Goal: Information Seeking & Learning: Stay updated

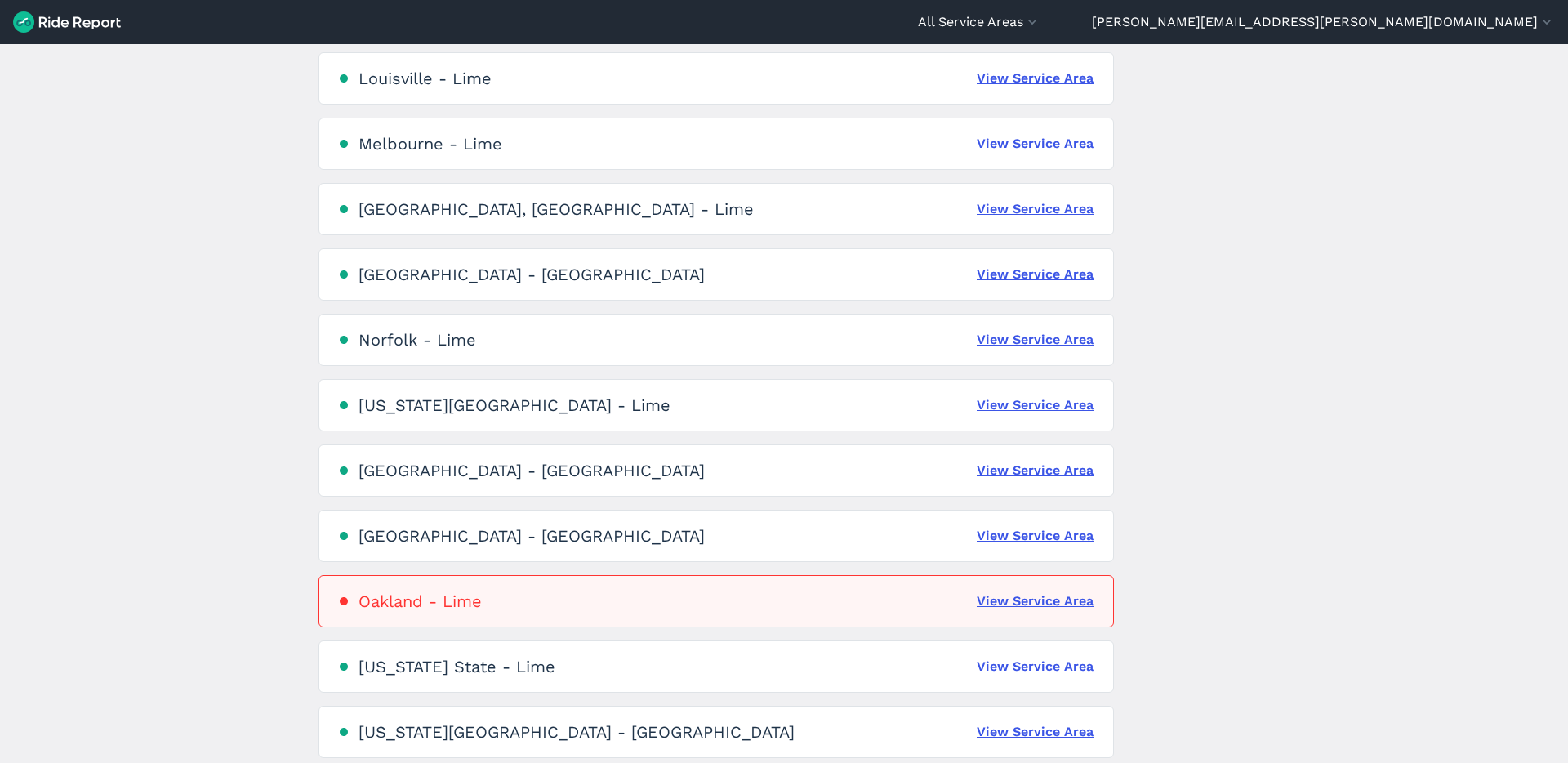
scroll to position [3076, 0]
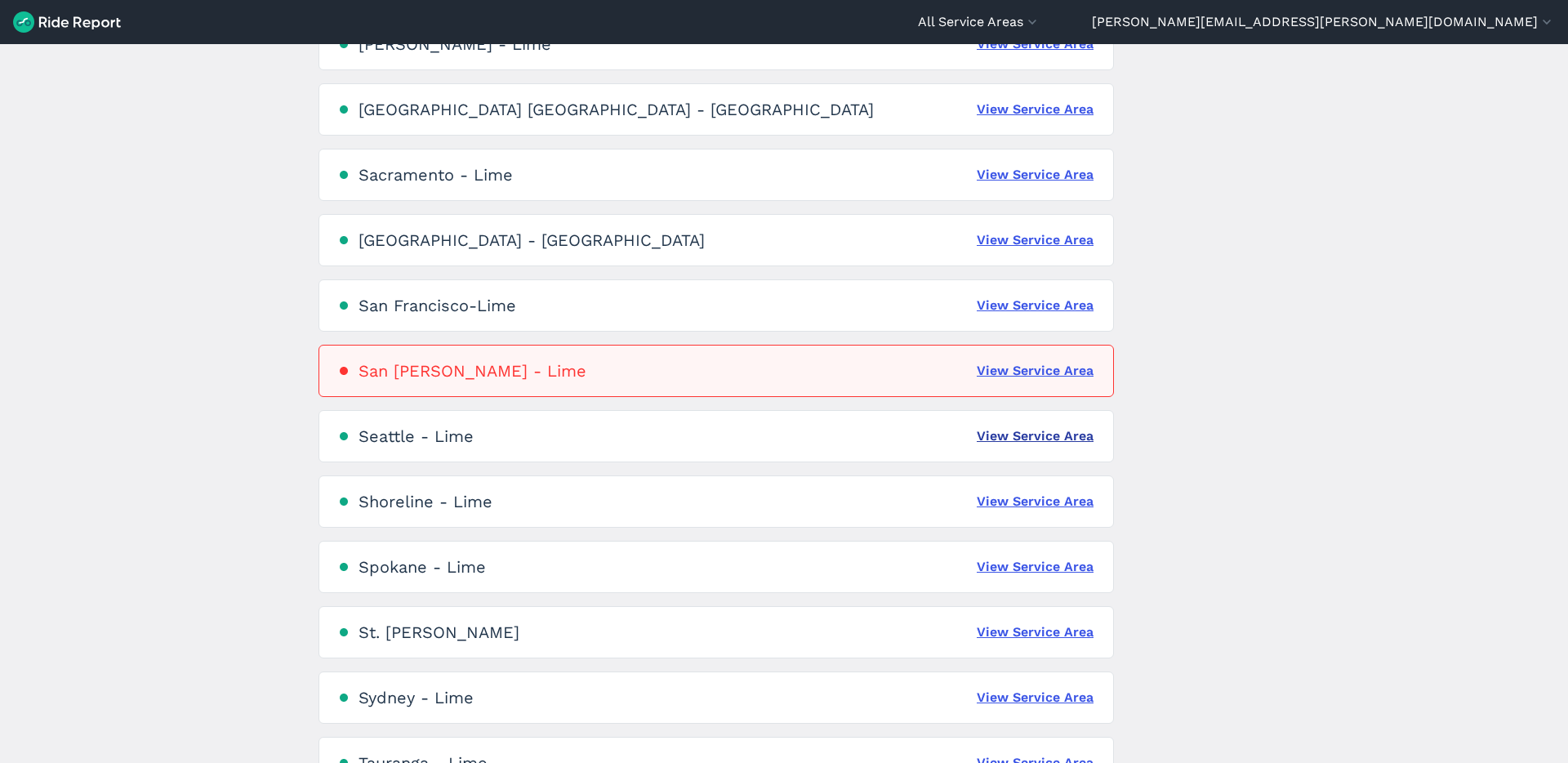
click at [1043, 440] on link "View Service Area" at bounding box center [1034, 436] width 117 height 20
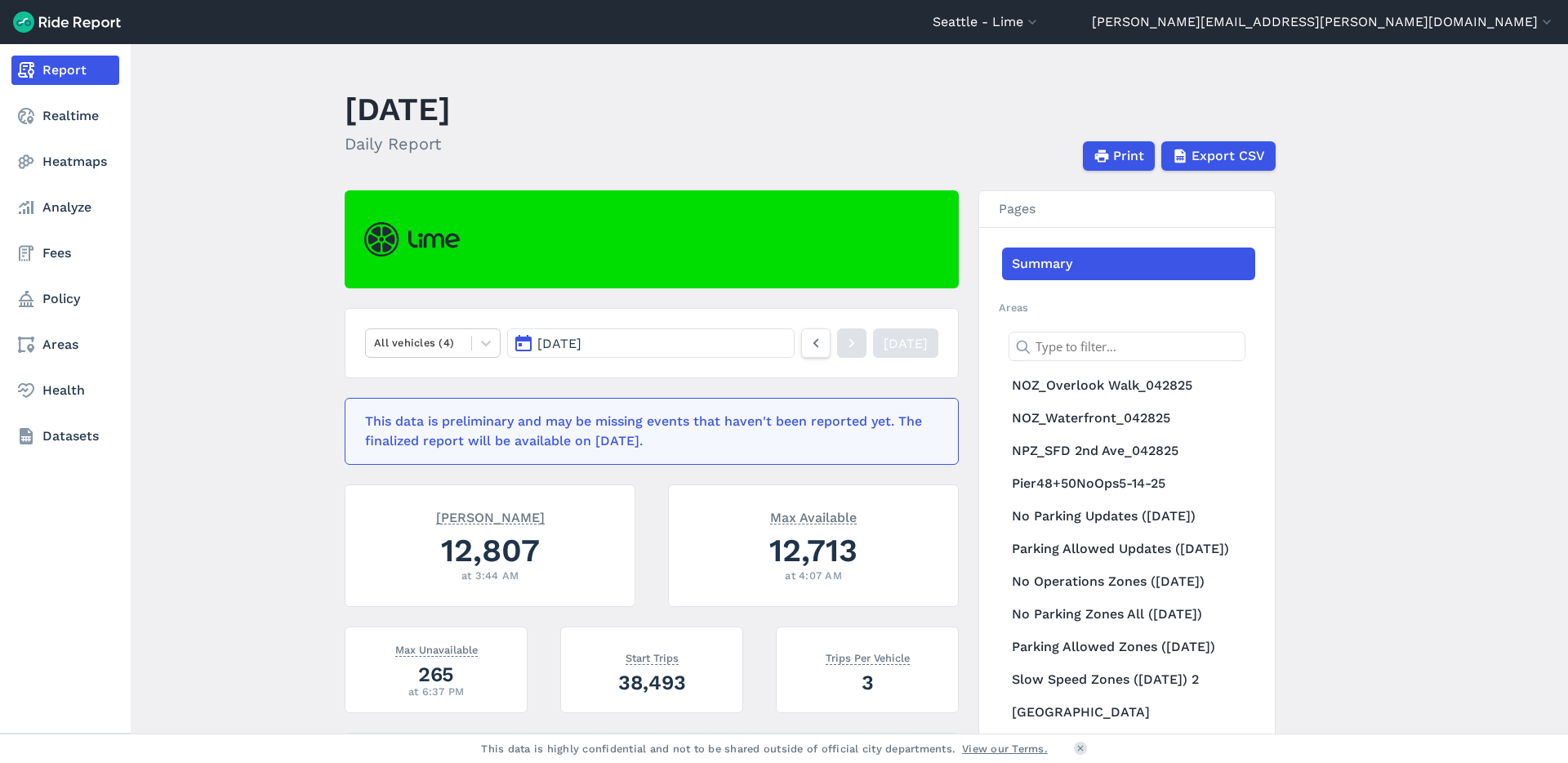
click at [53, 323] on nav "Report Realtime Heatmaps Analyze Fees Policy Areas Health Datasets" at bounding box center [65, 252] width 131 height 418
click at [74, 299] on link "Policy" at bounding box center [65, 299] width 108 height 29
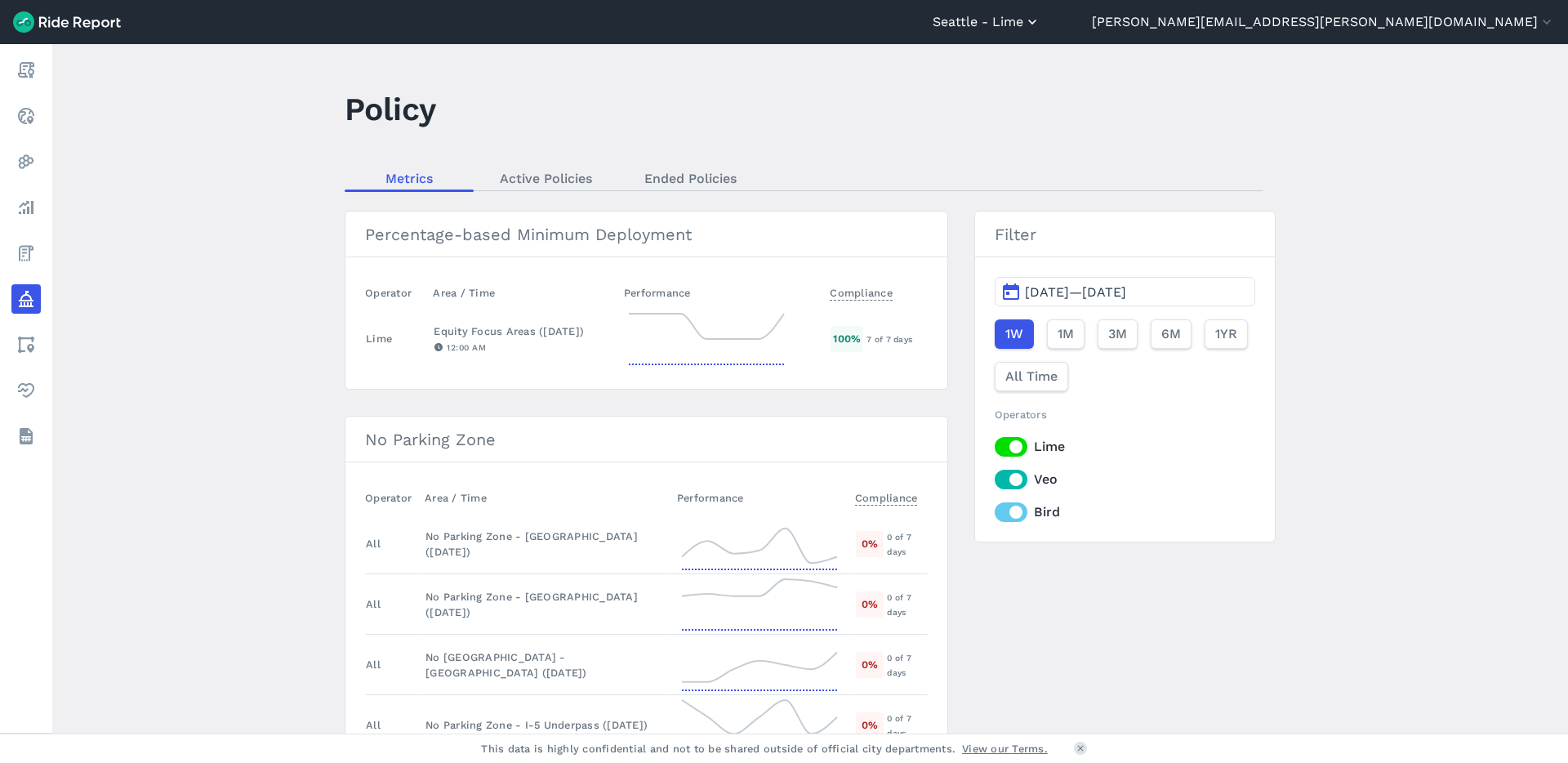
click at [1041, 25] on button "Seattle - Lime" at bounding box center [986, 22] width 108 height 20
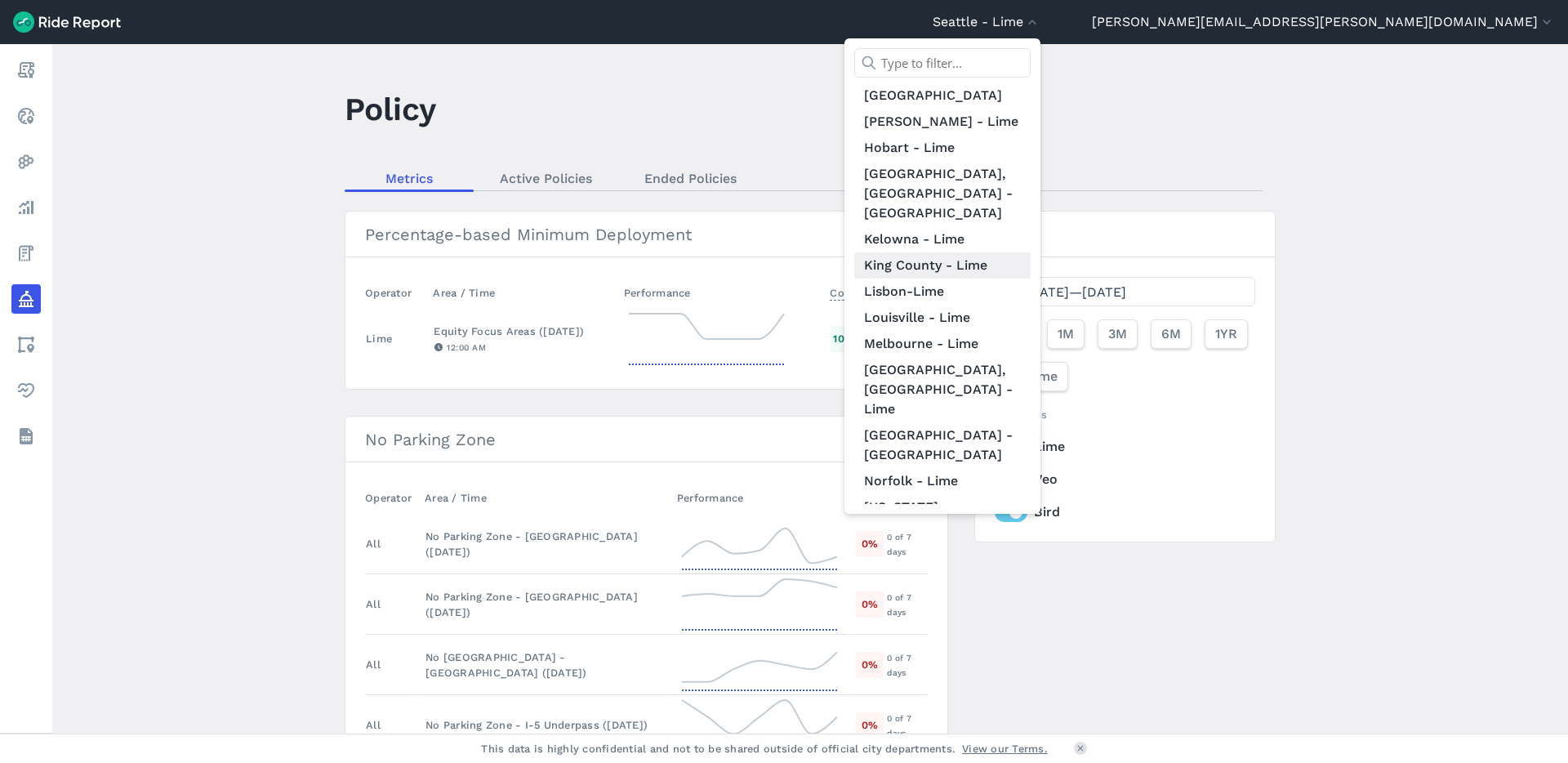
scroll to position [909, 0]
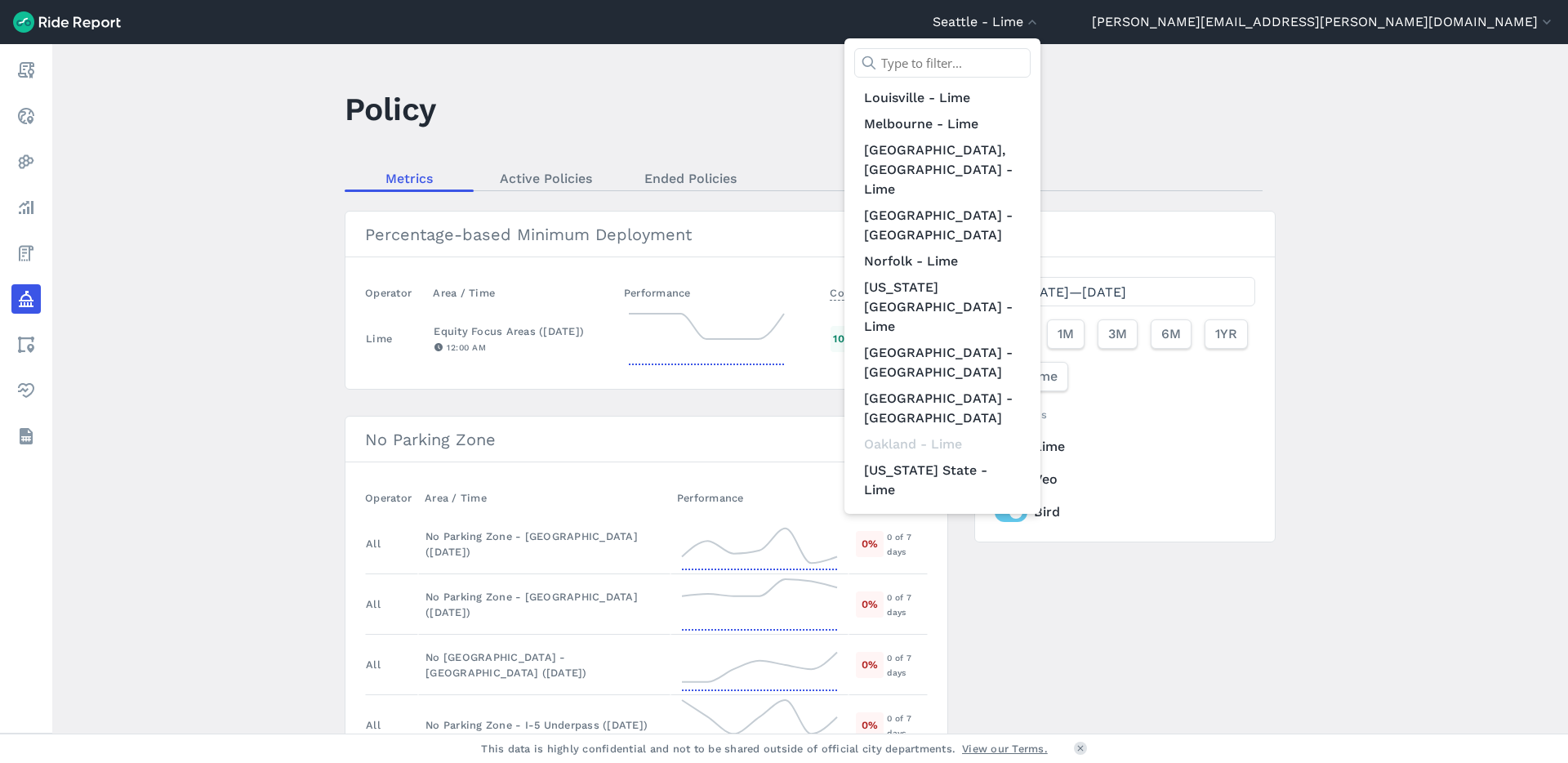
click at [1031, 667] on link "Portland - Lime" at bounding box center [943, 679] width 176 height 26
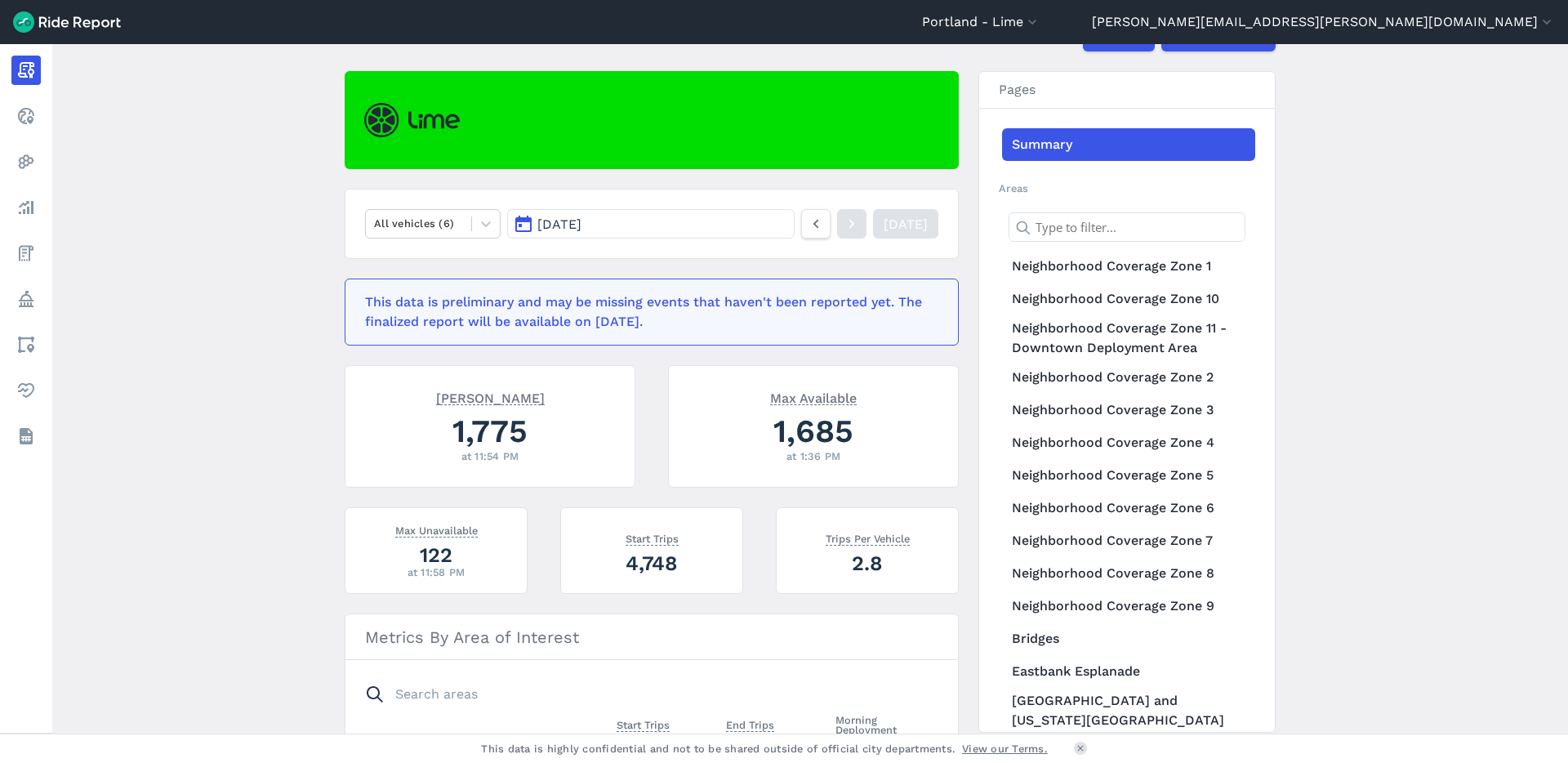
scroll to position [181, 0]
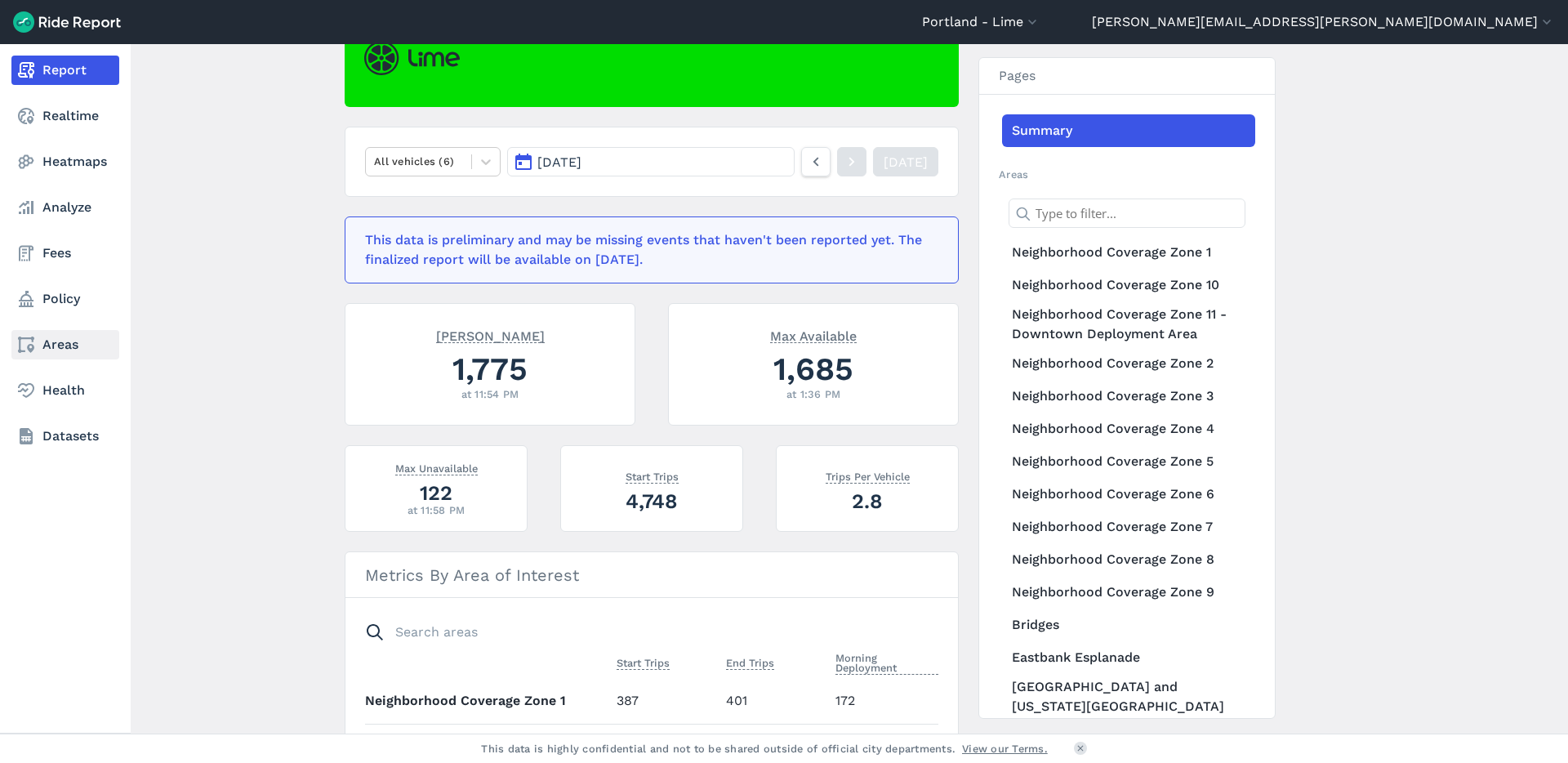
click at [29, 338] on use at bounding box center [26, 345] width 16 height 16
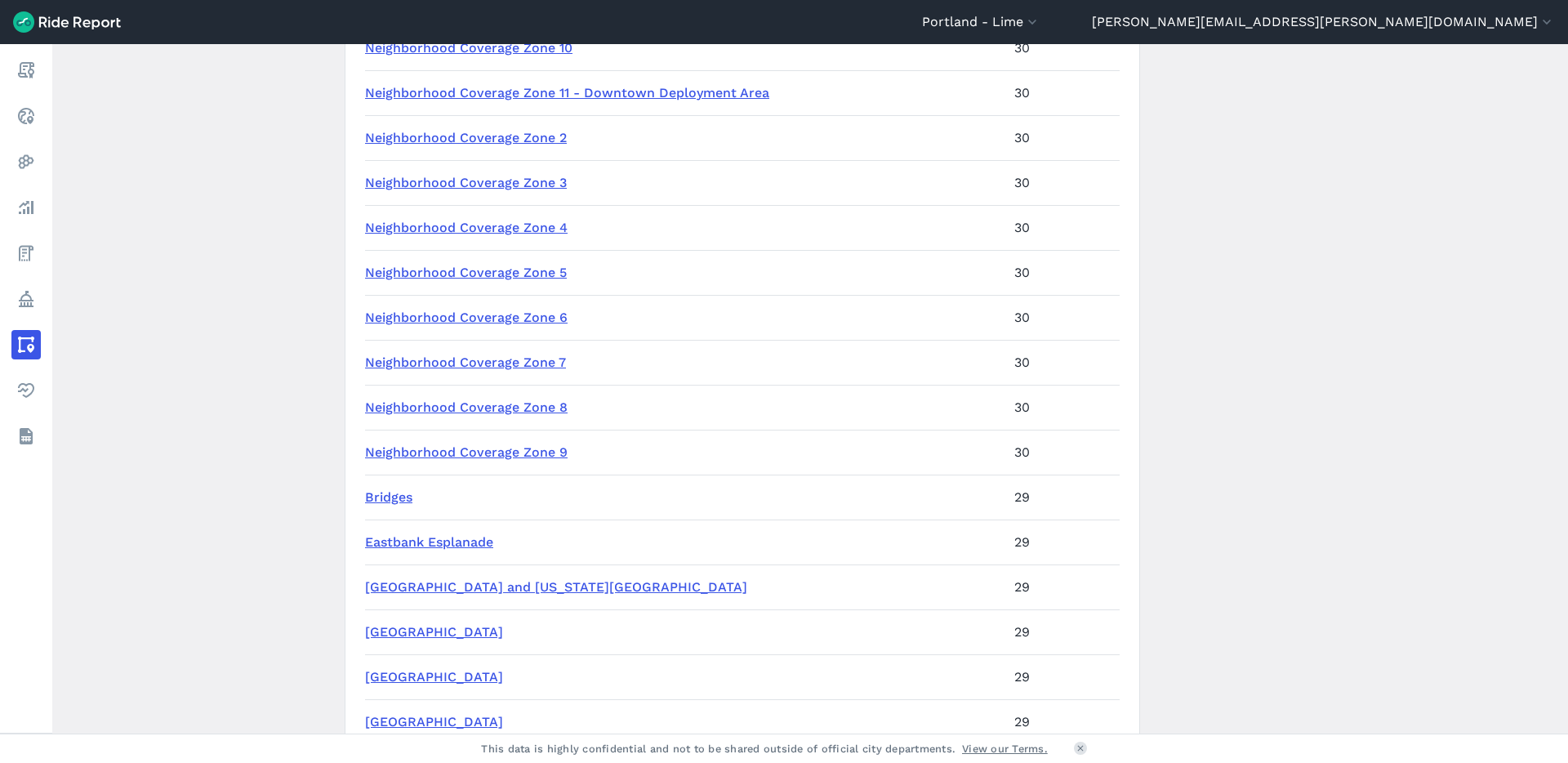
scroll to position [420, 0]
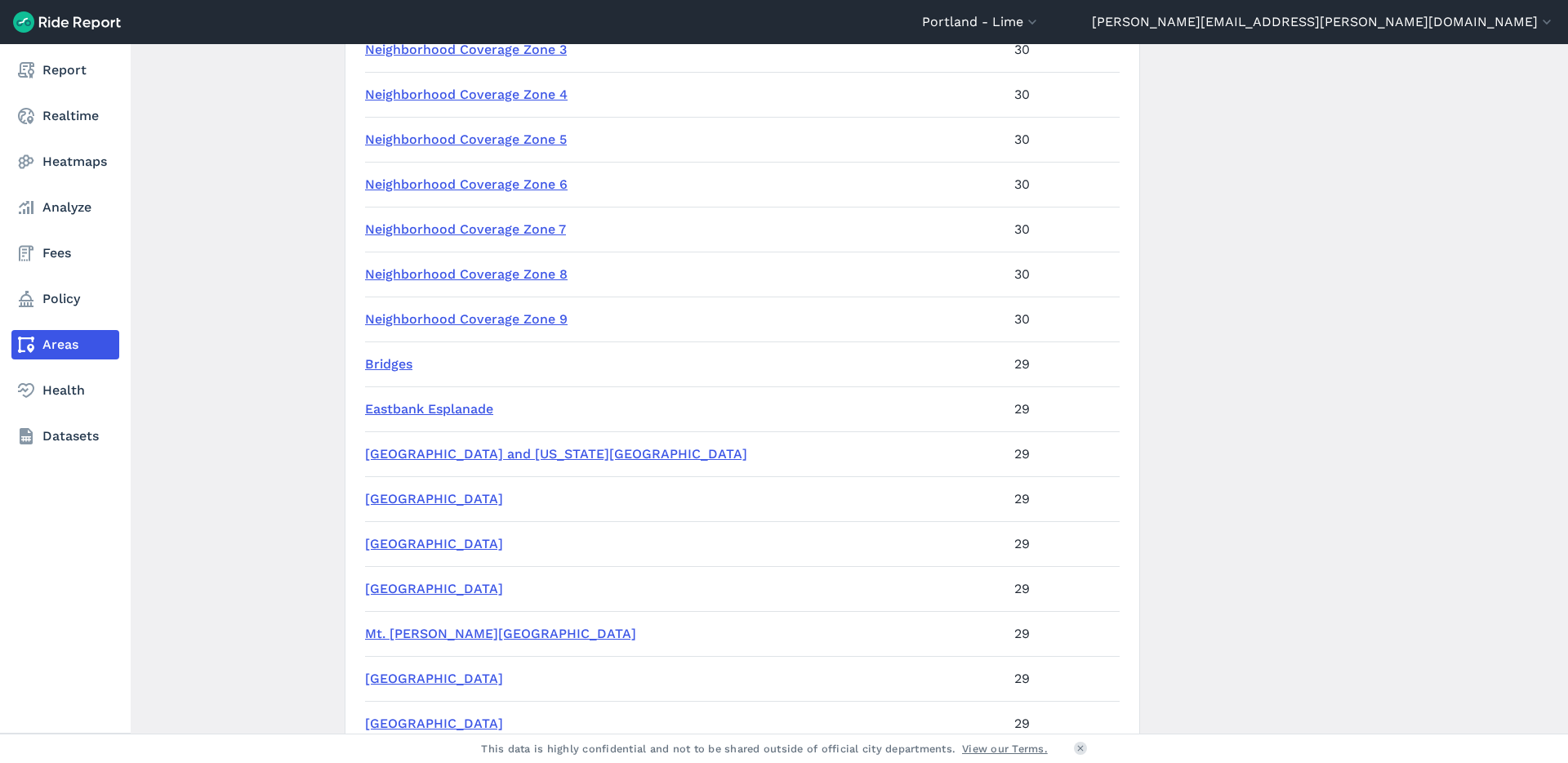
click at [45, 318] on nav "Report Realtime Heatmaps Analyze Fees Policy Areas Health Datasets" at bounding box center [65, 252] width 131 height 418
click at [58, 300] on link "Policy" at bounding box center [65, 299] width 108 height 29
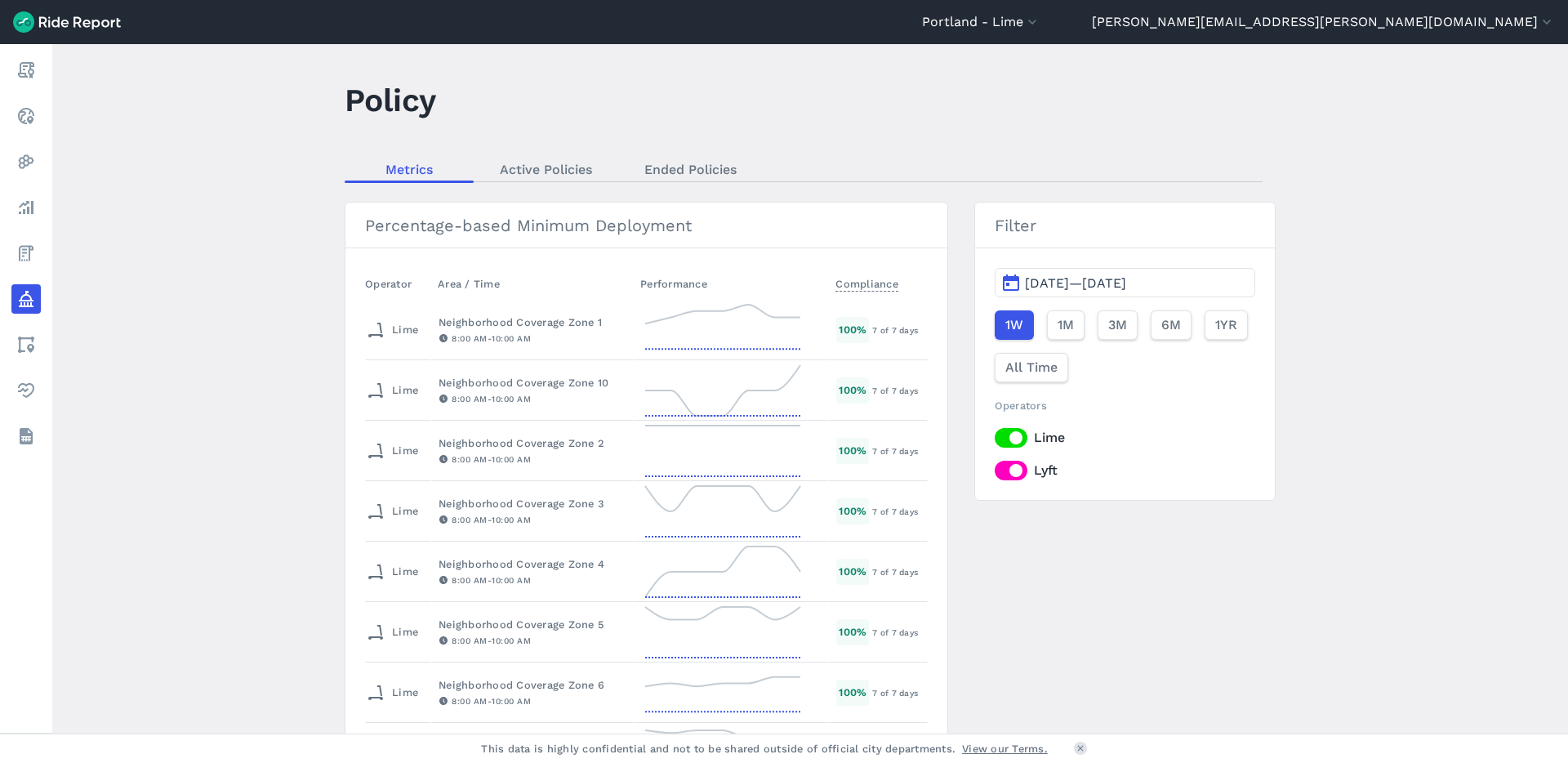
scroll to position [7, 0]
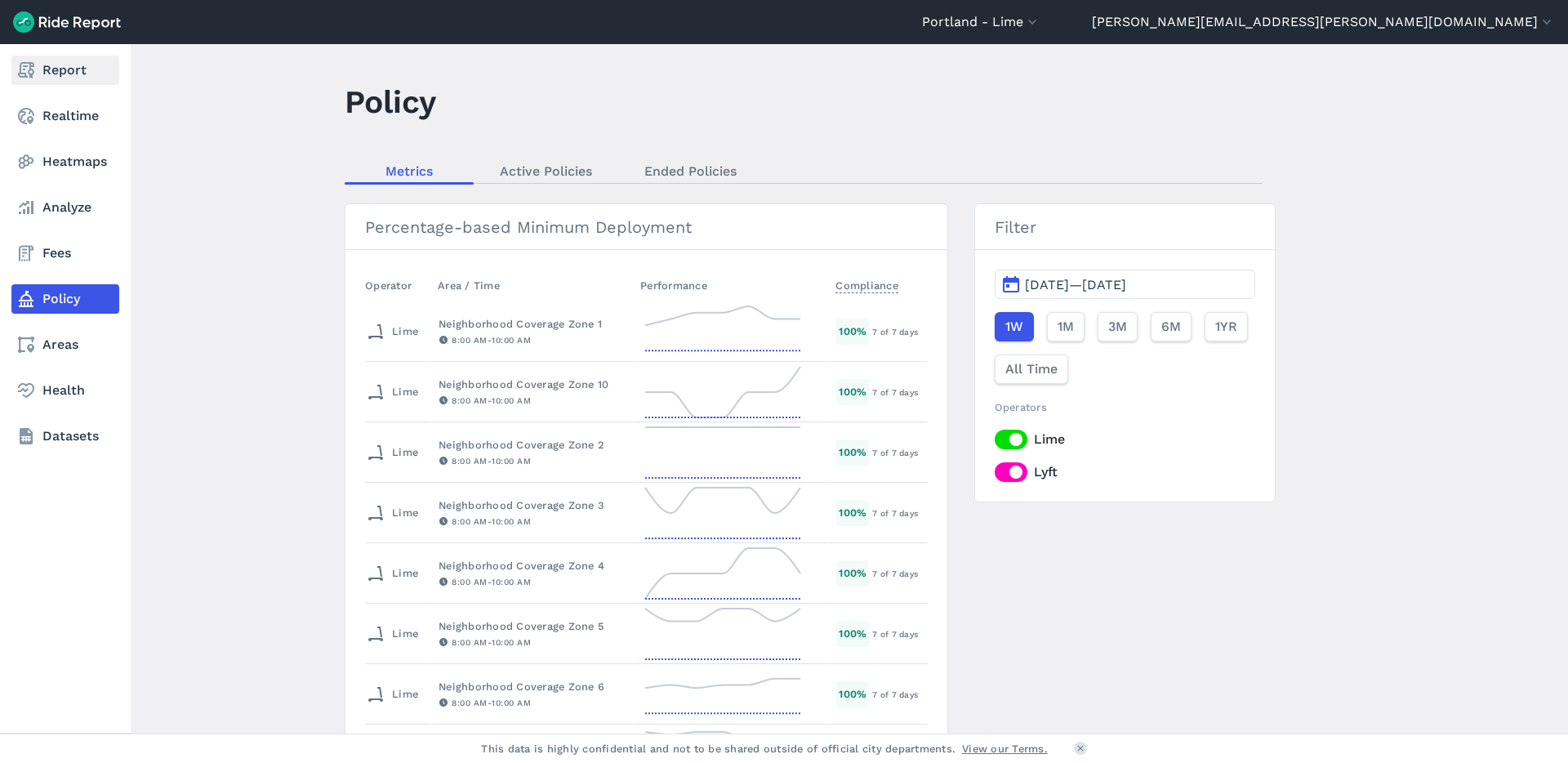
click at [29, 78] on icon at bounding box center [26, 70] width 20 height 20
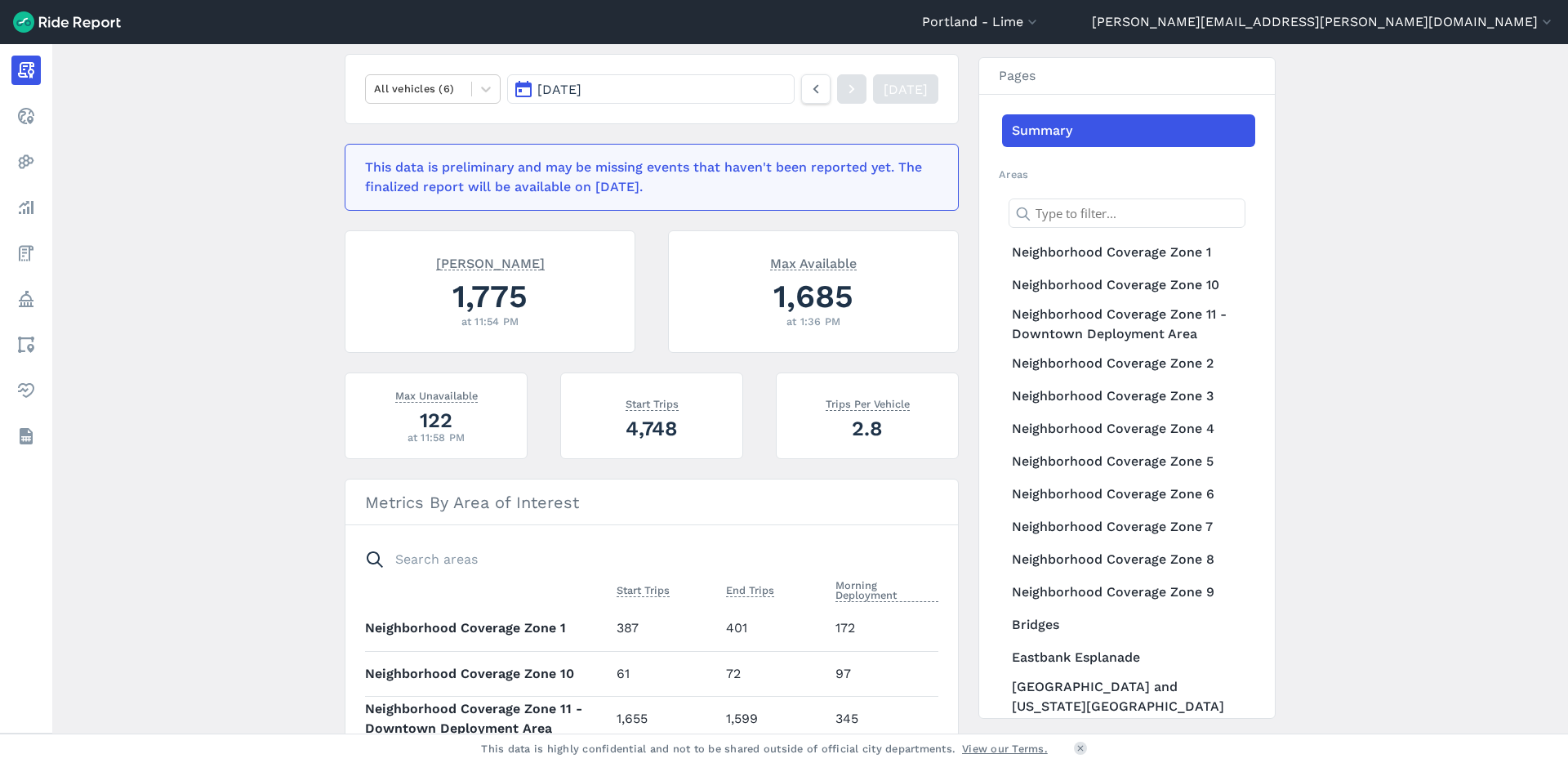
scroll to position [224, 0]
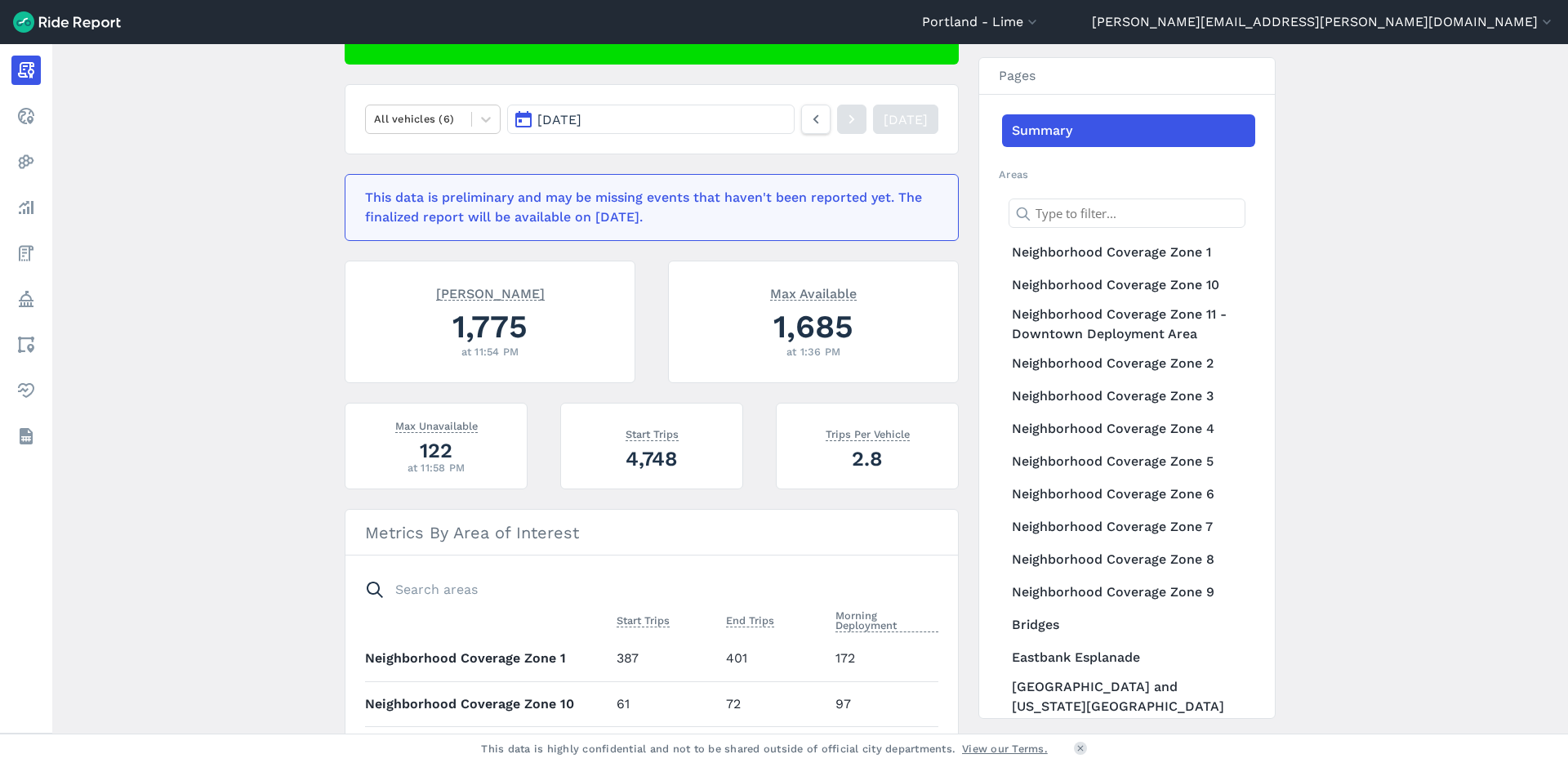
click at [578, 113] on span "[DATE]" at bounding box center [559, 119] width 44 height 15
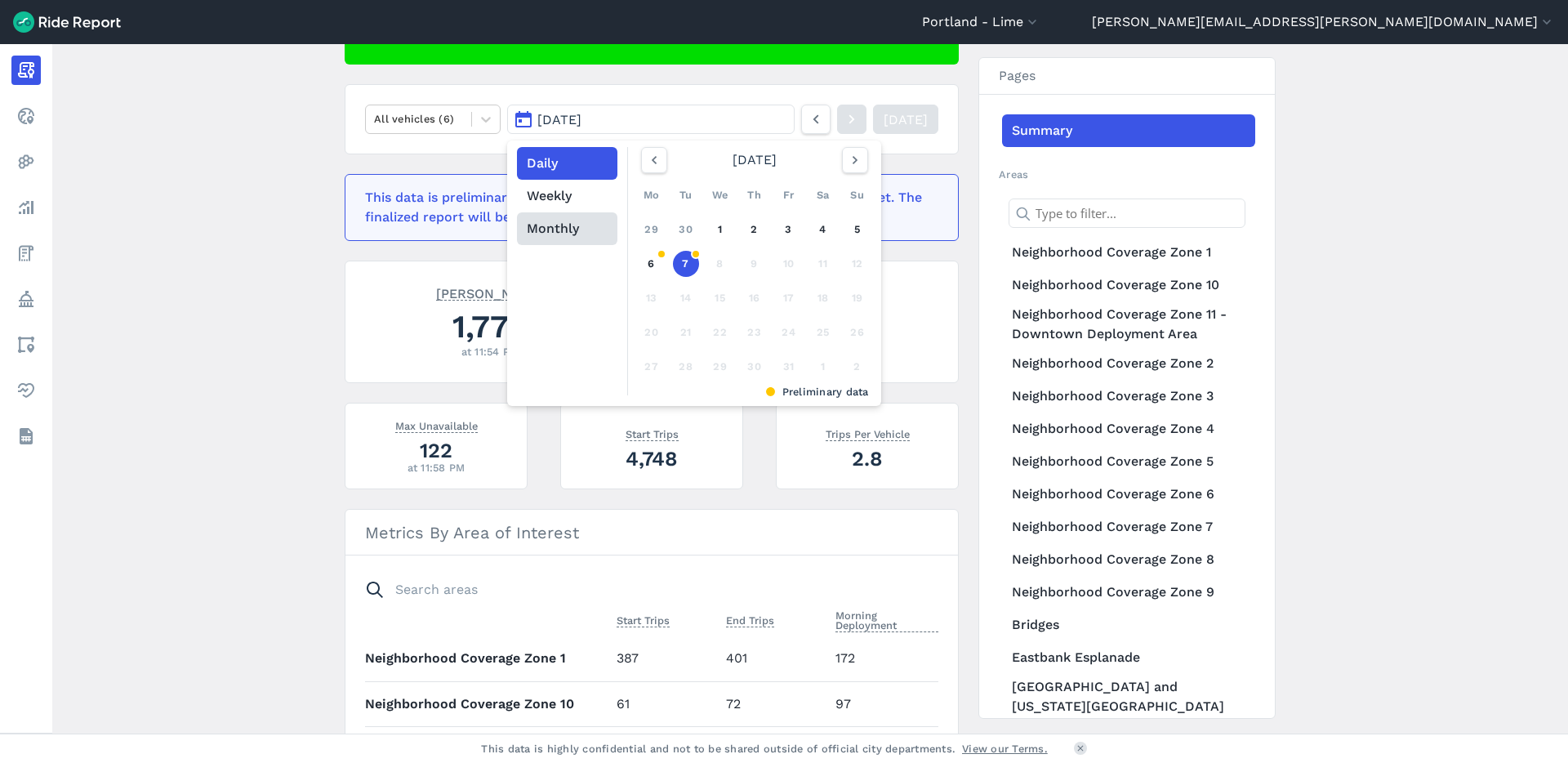
click at [560, 221] on button "Monthly" at bounding box center [567, 228] width 101 height 33
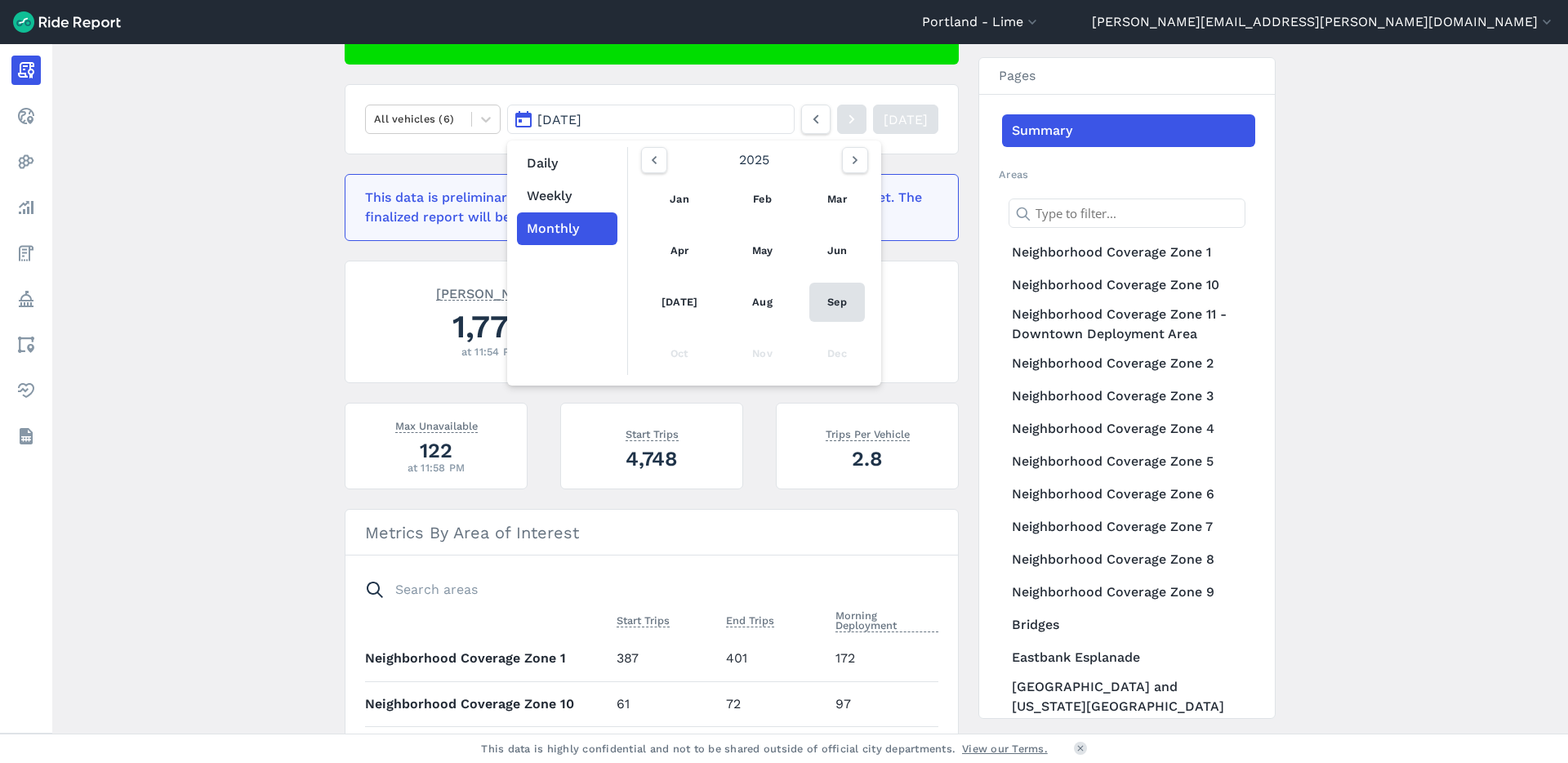
click at [824, 308] on link "Sep" at bounding box center [837, 302] width 55 height 39
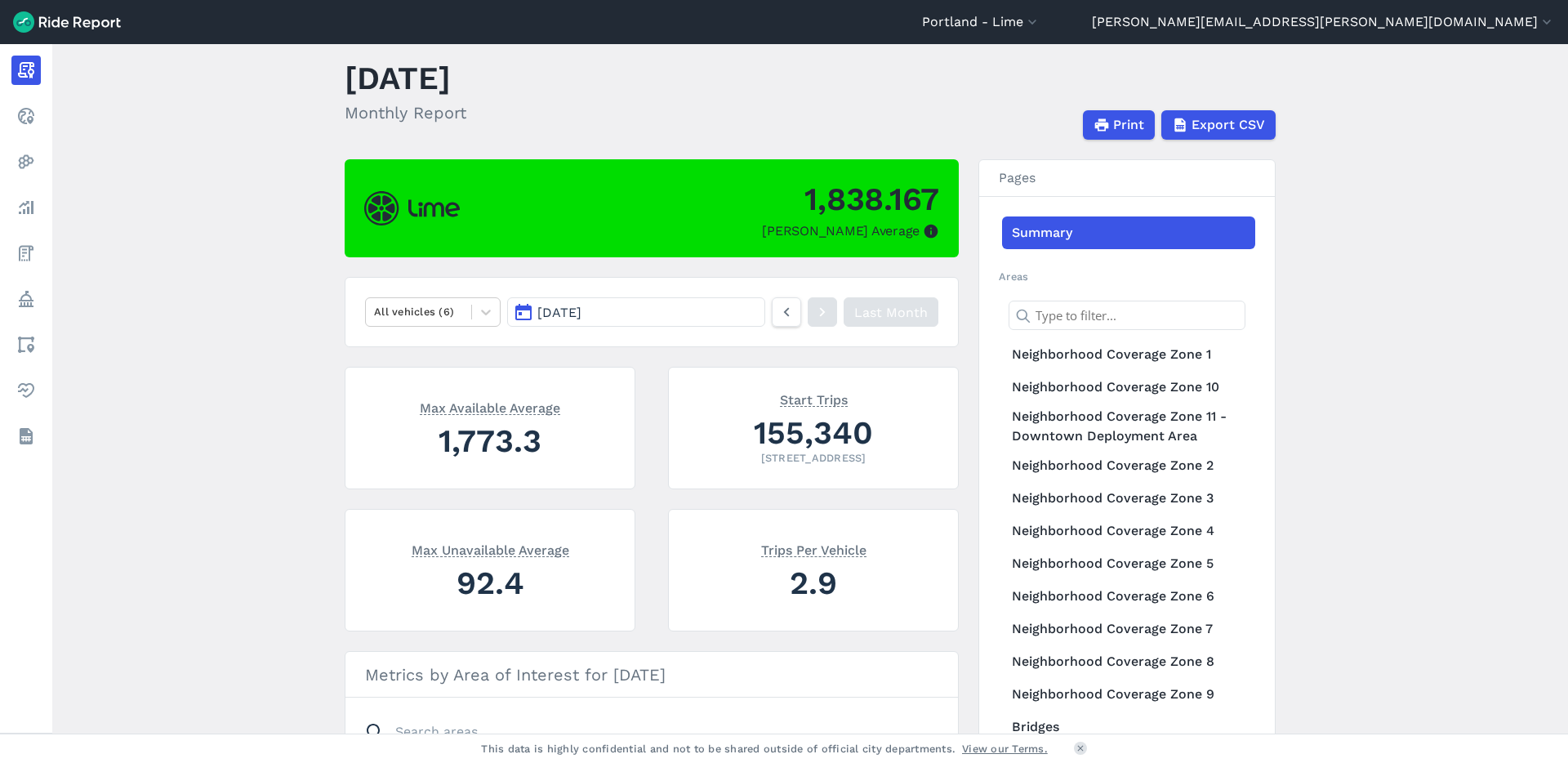
scroll to position [30, 0]
click at [701, 317] on button "[DATE]" at bounding box center [636, 313] width 258 height 29
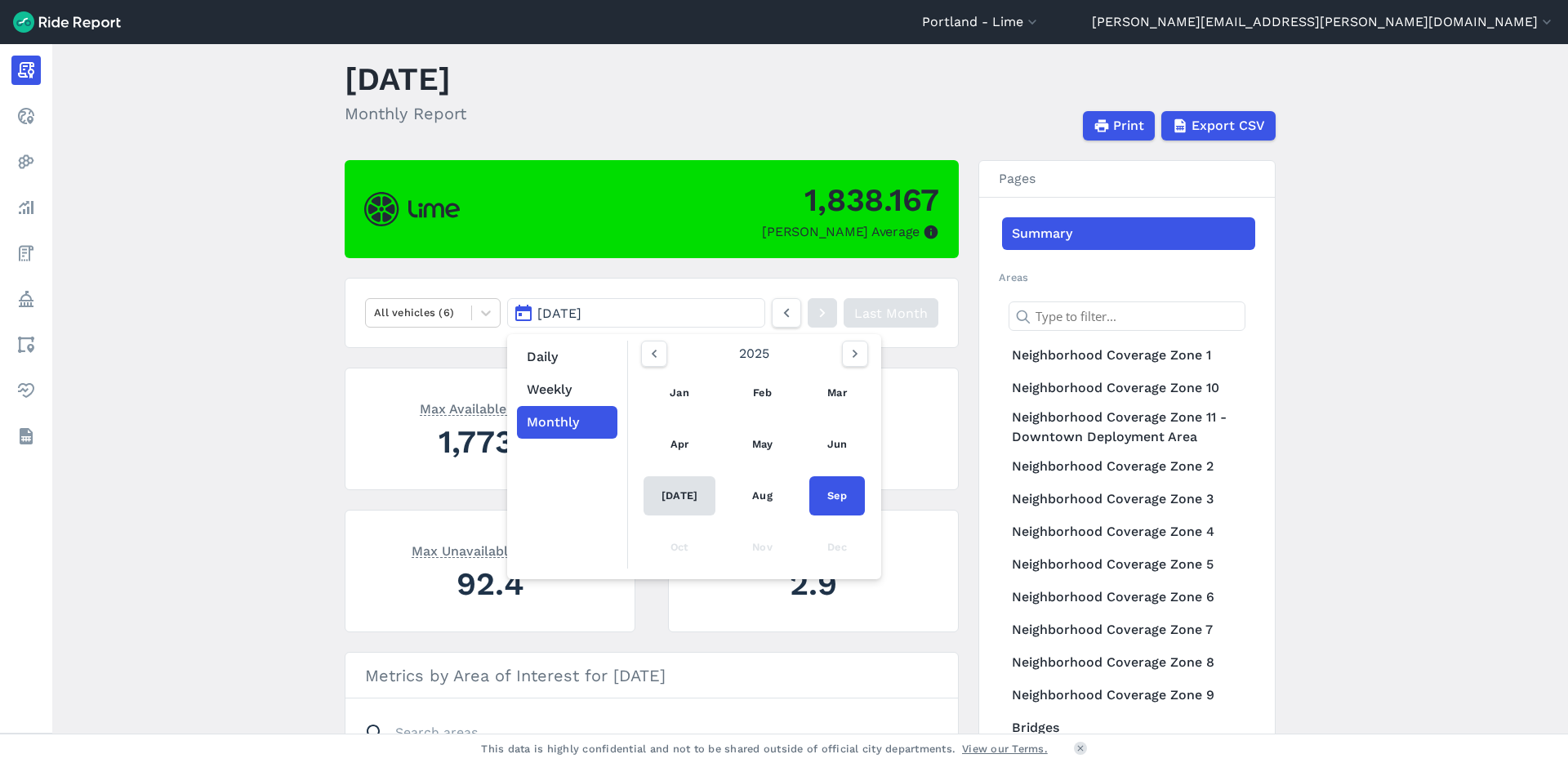
click at [693, 505] on link "[DATE]" at bounding box center [679, 496] width 72 height 39
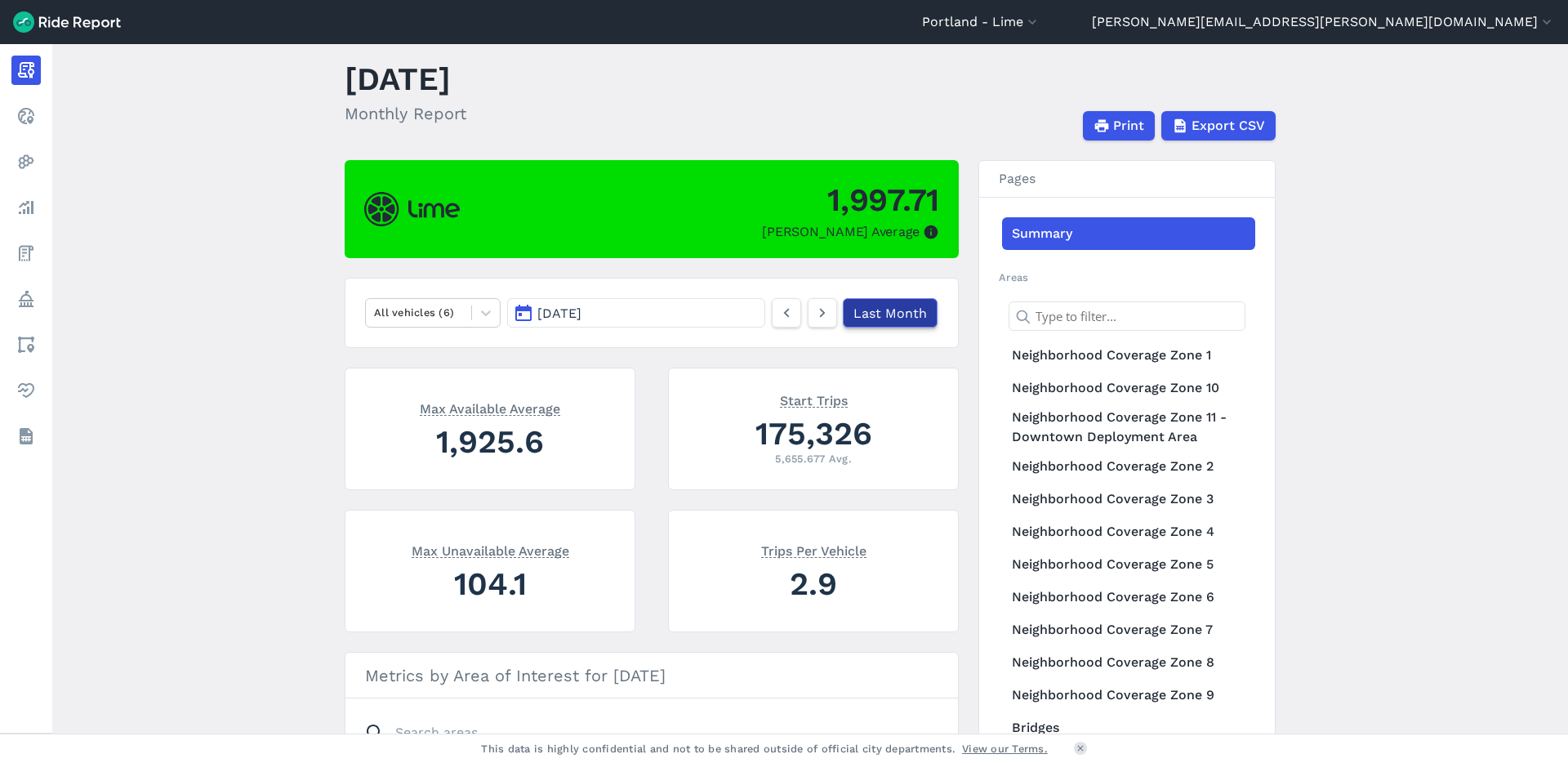
click at [856, 320] on link "Last Month" at bounding box center [890, 313] width 94 height 29
click at [557, 318] on span "[DATE]" at bounding box center [559, 313] width 44 height 15
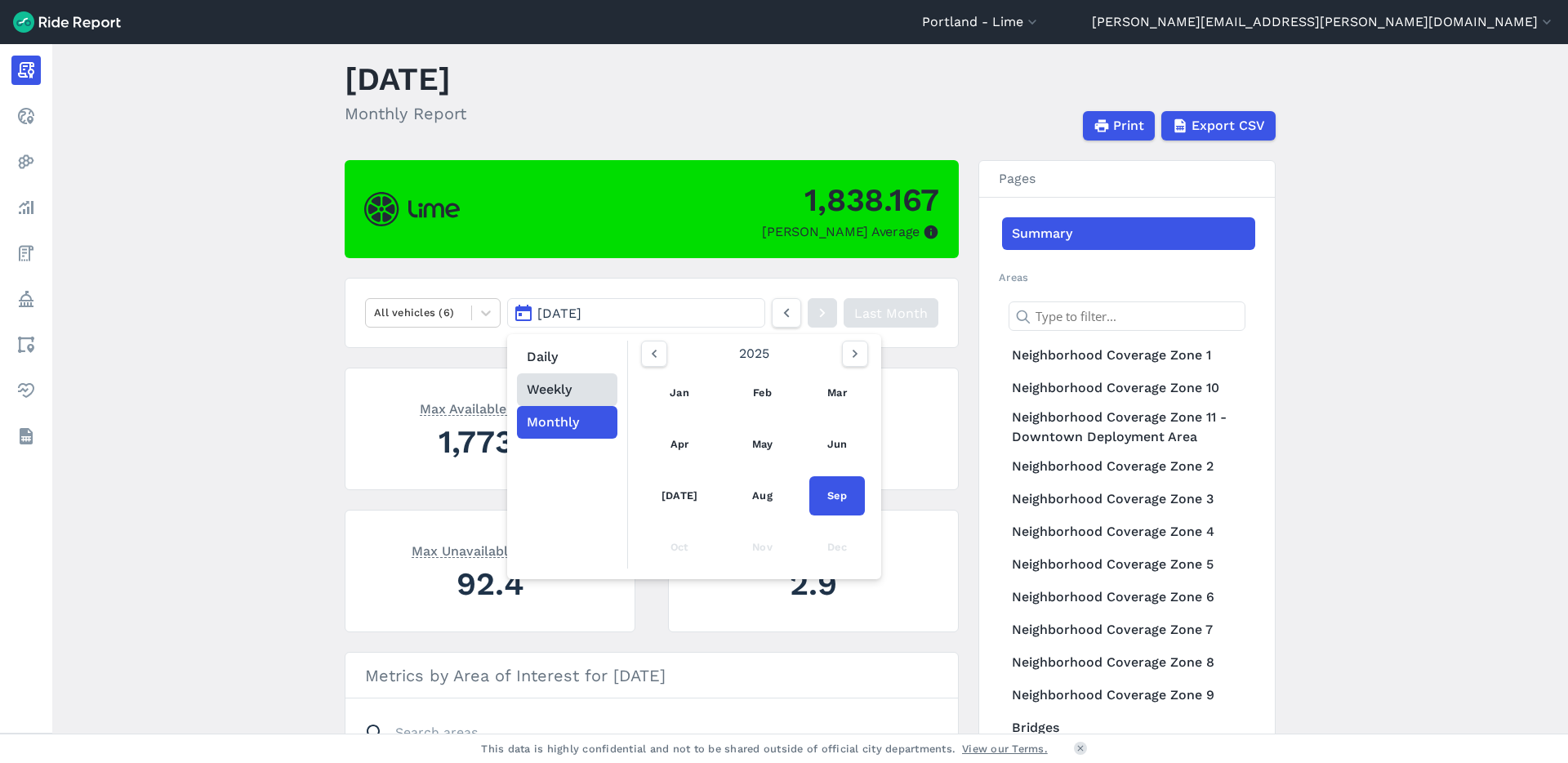
click at [563, 382] on button "Weekly" at bounding box center [567, 390] width 101 height 33
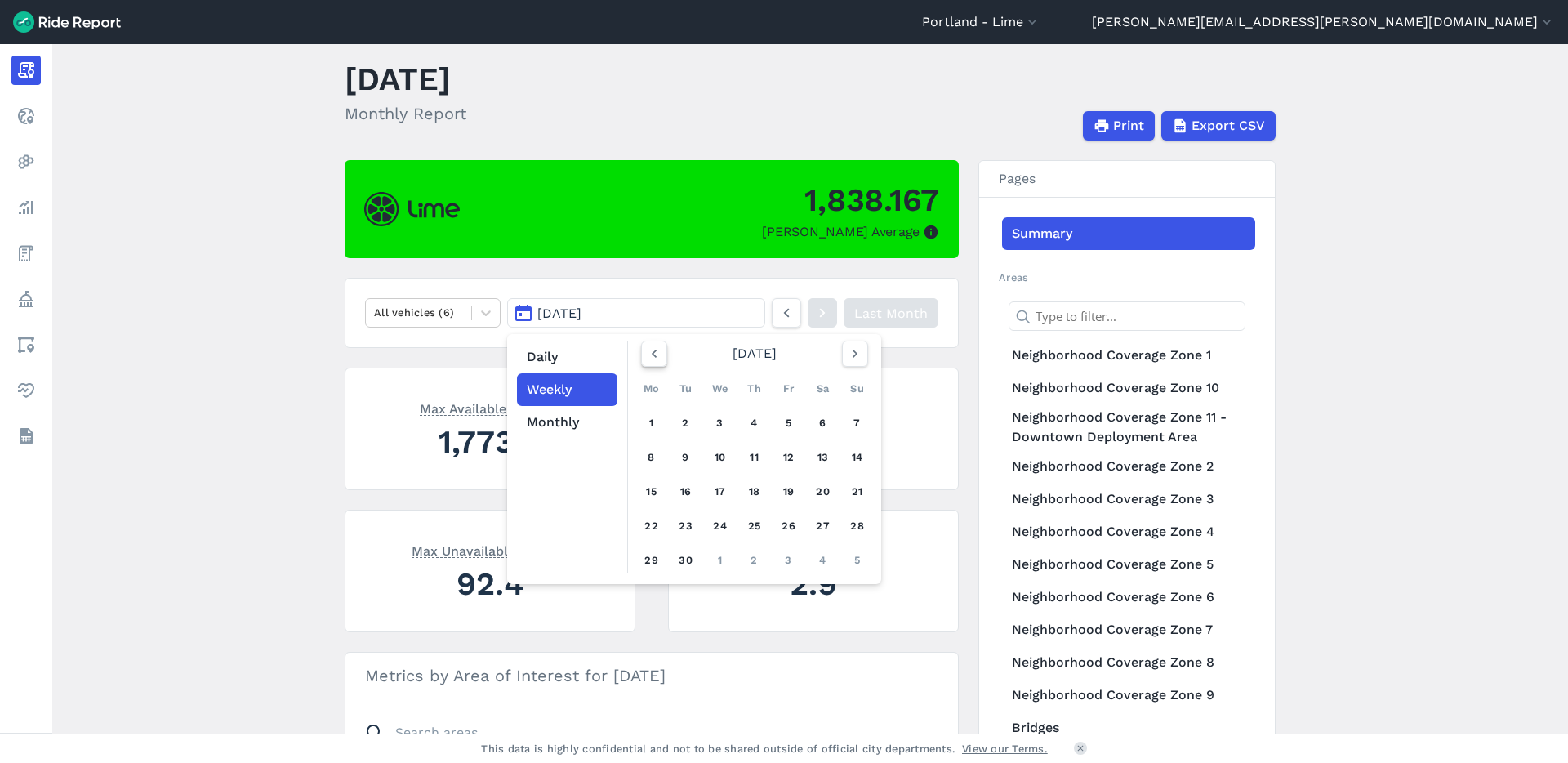
click at [656, 353] on icon "button" at bounding box center [654, 354] width 16 height 16
click at [674, 427] on div "1" at bounding box center [685, 423] width 26 height 26
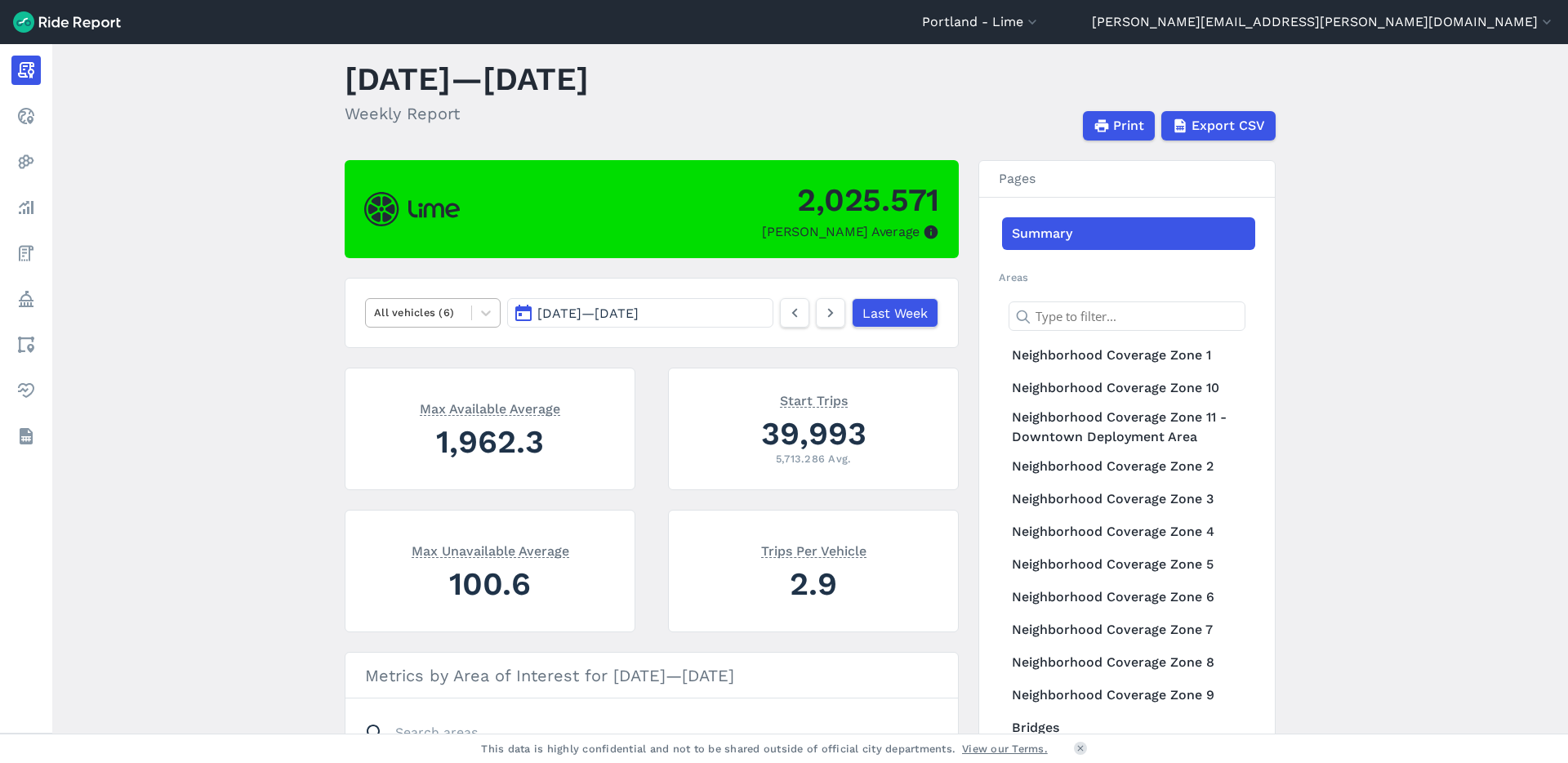
click at [463, 313] on div "All vehicles (6)" at bounding box center [419, 312] width 105 height 25
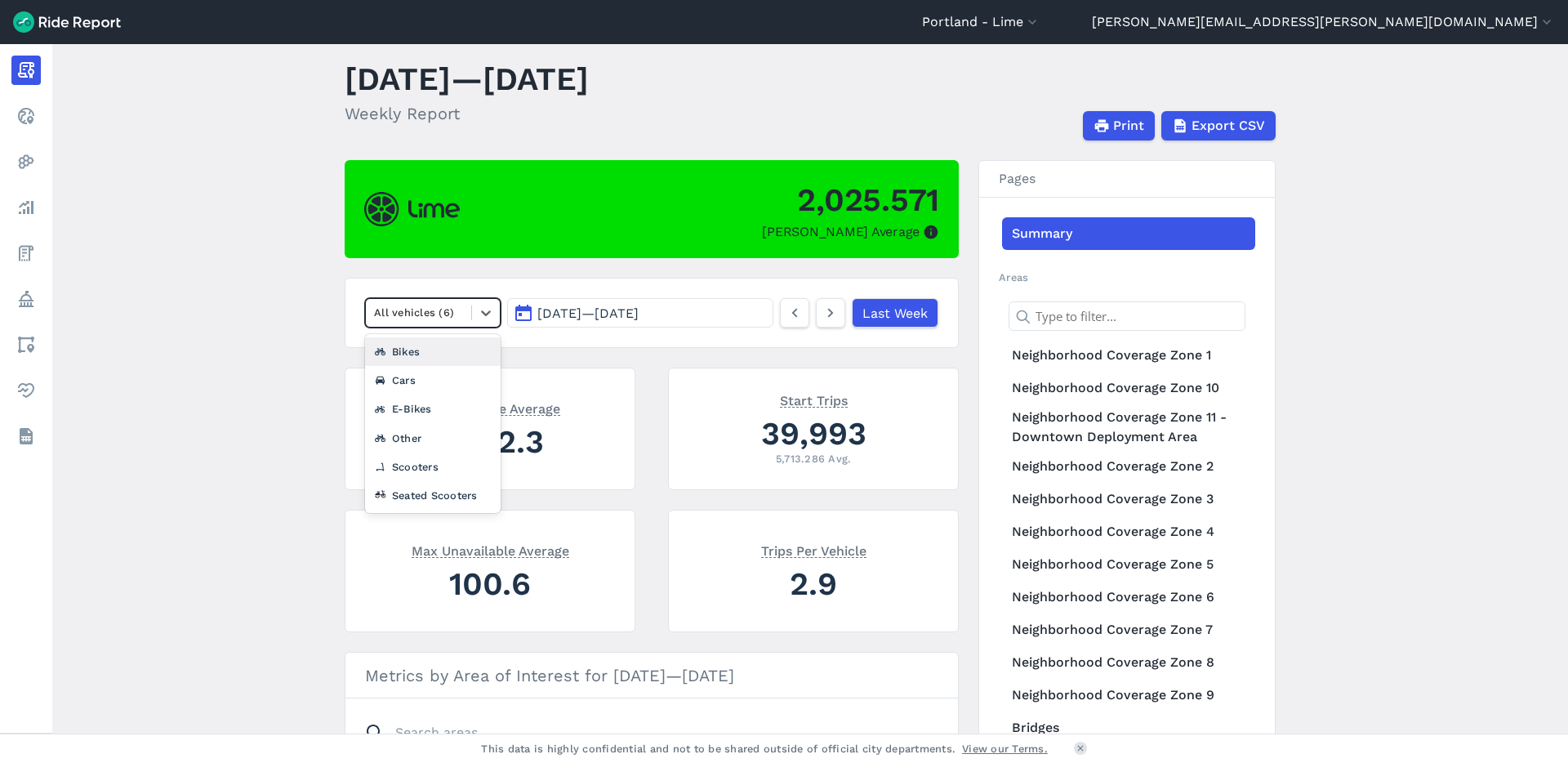
click at [464, 312] on div "All vehicles (6)" at bounding box center [419, 312] width 105 height 25
click at [878, 307] on link "Last Week" at bounding box center [894, 313] width 86 height 29
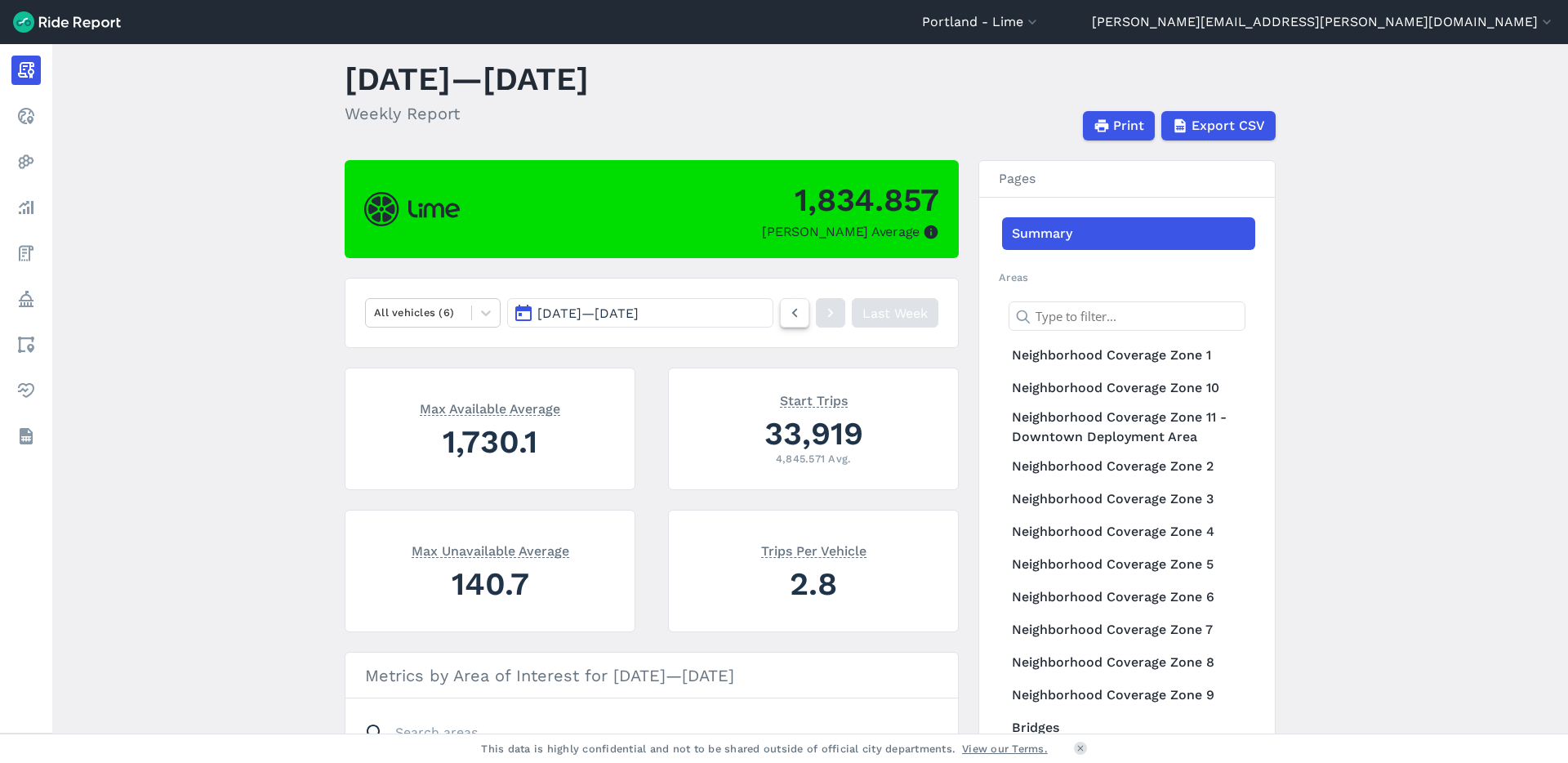
click at [787, 319] on icon at bounding box center [795, 313] width 18 height 20
click at [821, 312] on icon at bounding box center [830, 313] width 18 height 20
click at [723, 316] on button "[DATE] — [DATE]" at bounding box center [640, 313] width 266 height 29
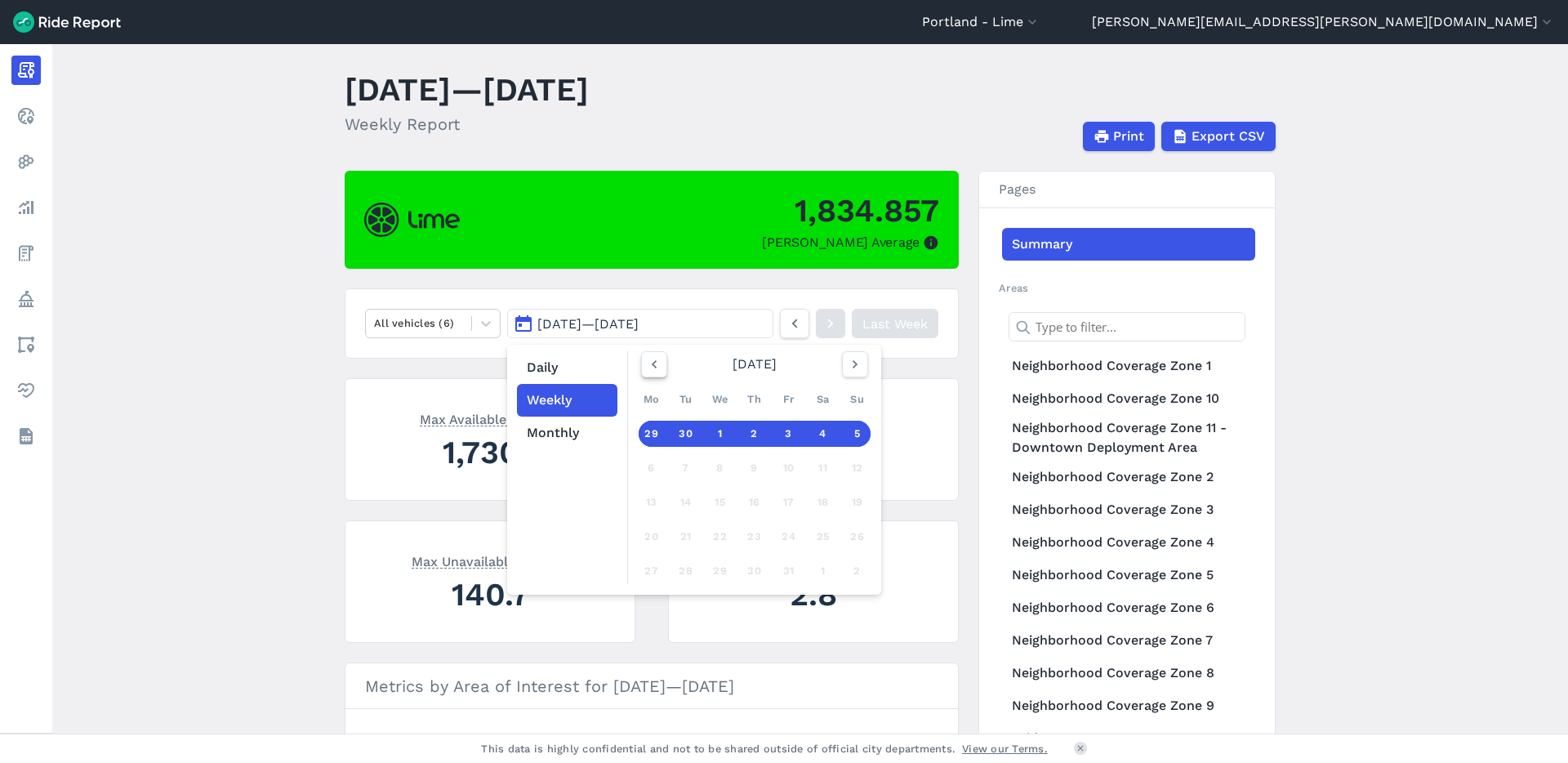
scroll to position [19, 0]
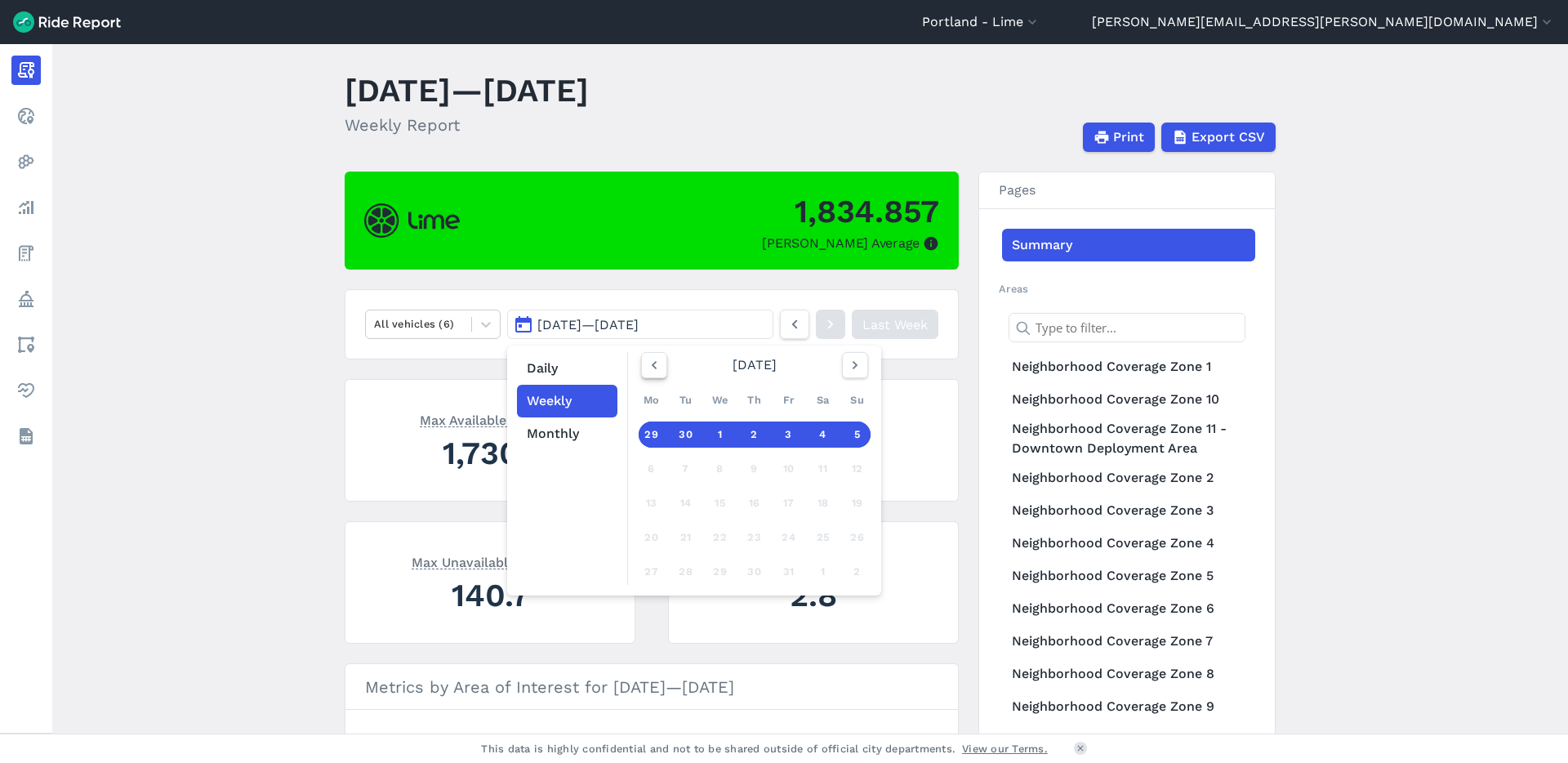
click at [658, 367] on icon "button" at bounding box center [654, 365] width 16 height 16
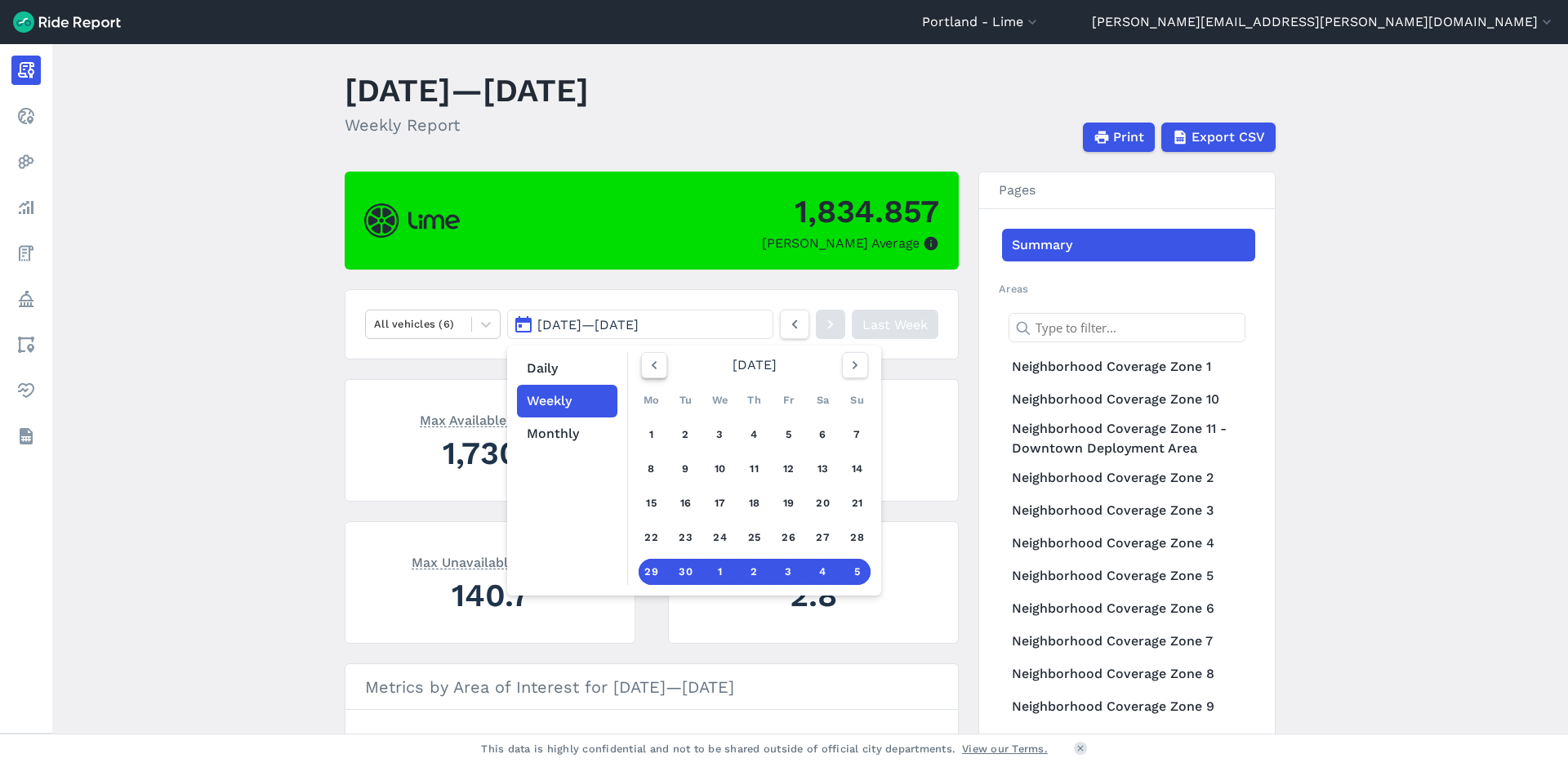
click at [646, 367] on icon "button" at bounding box center [654, 365] width 16 height 16
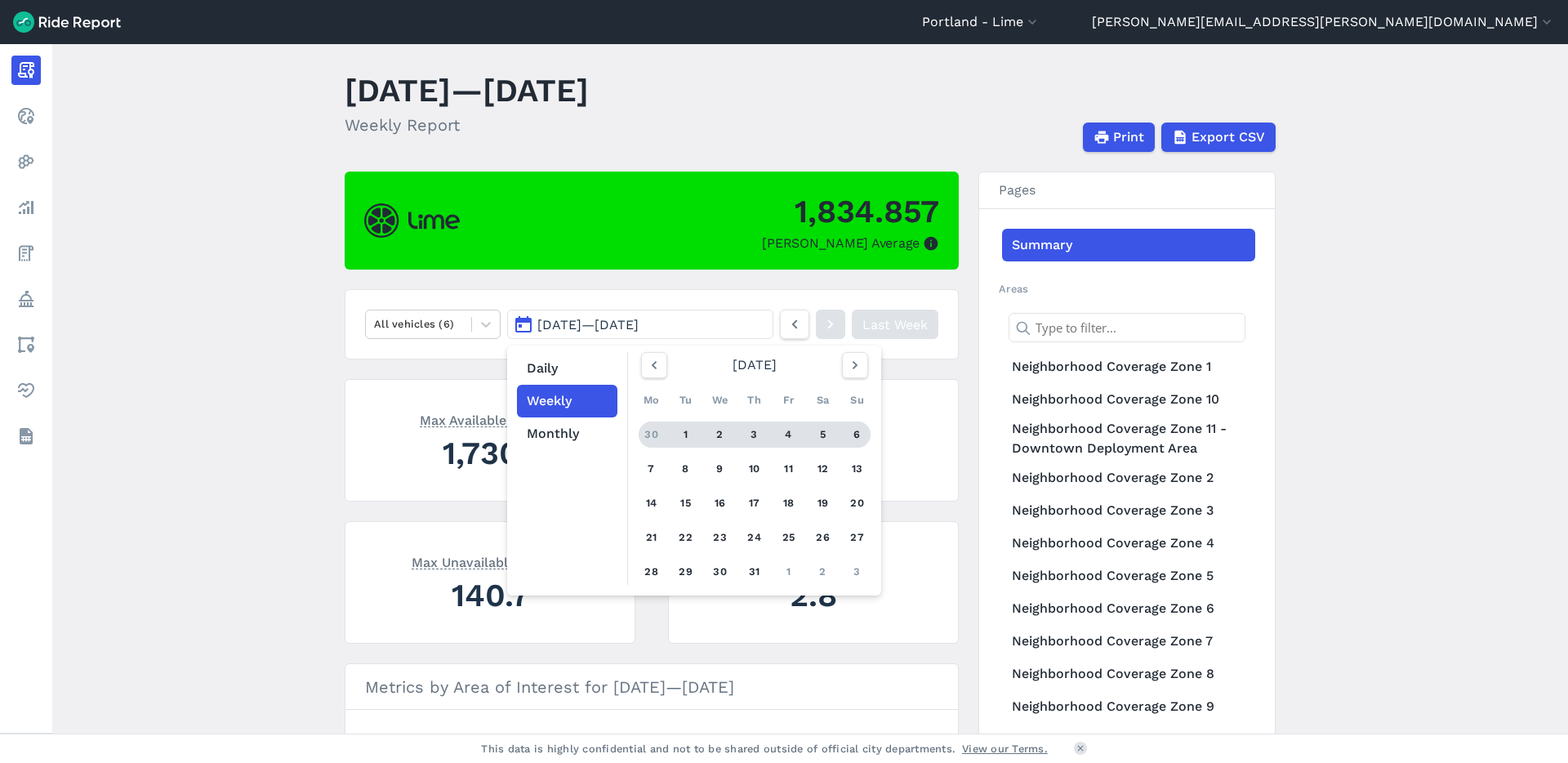
click at [681, 425] on div "1" at bounding box center [685, 434] width 26 height 26
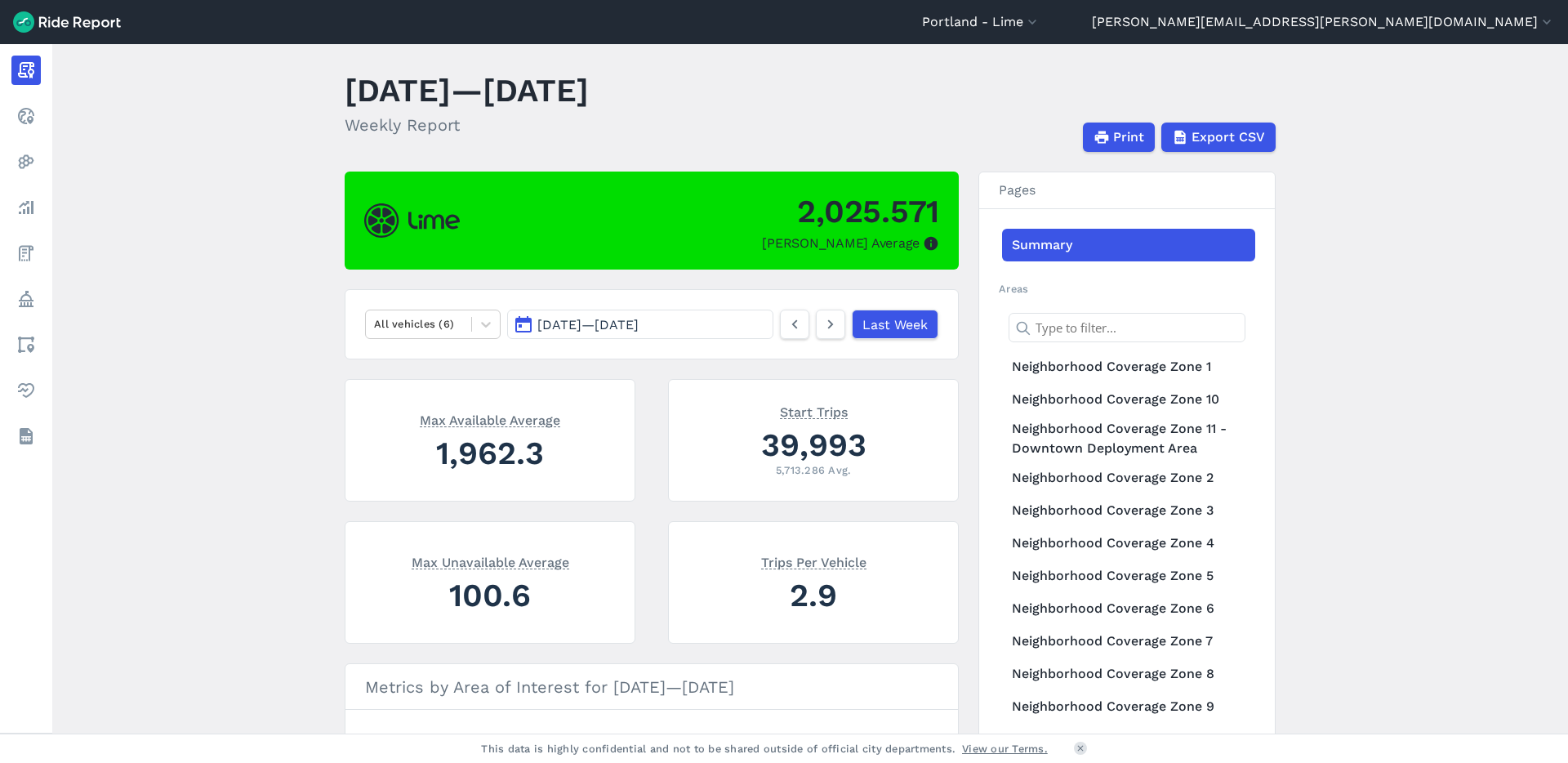
click at [601, 325] on span "[DATE] — [DATE]" at bounding box center [588, 324] width 102 height 15
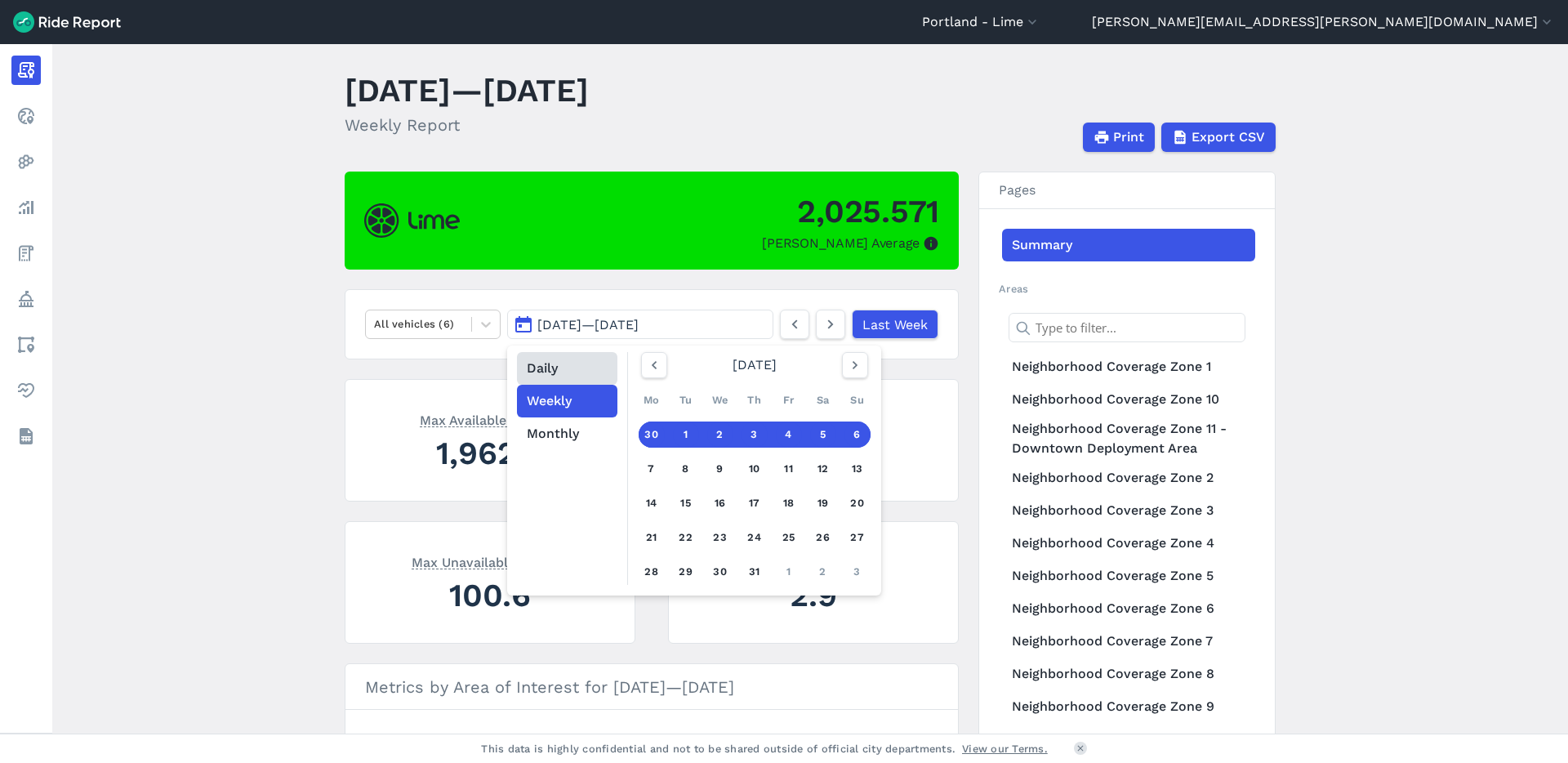
click at [579, 378] on button "Daily" at bounding box center [567, 368] width 101 height 33
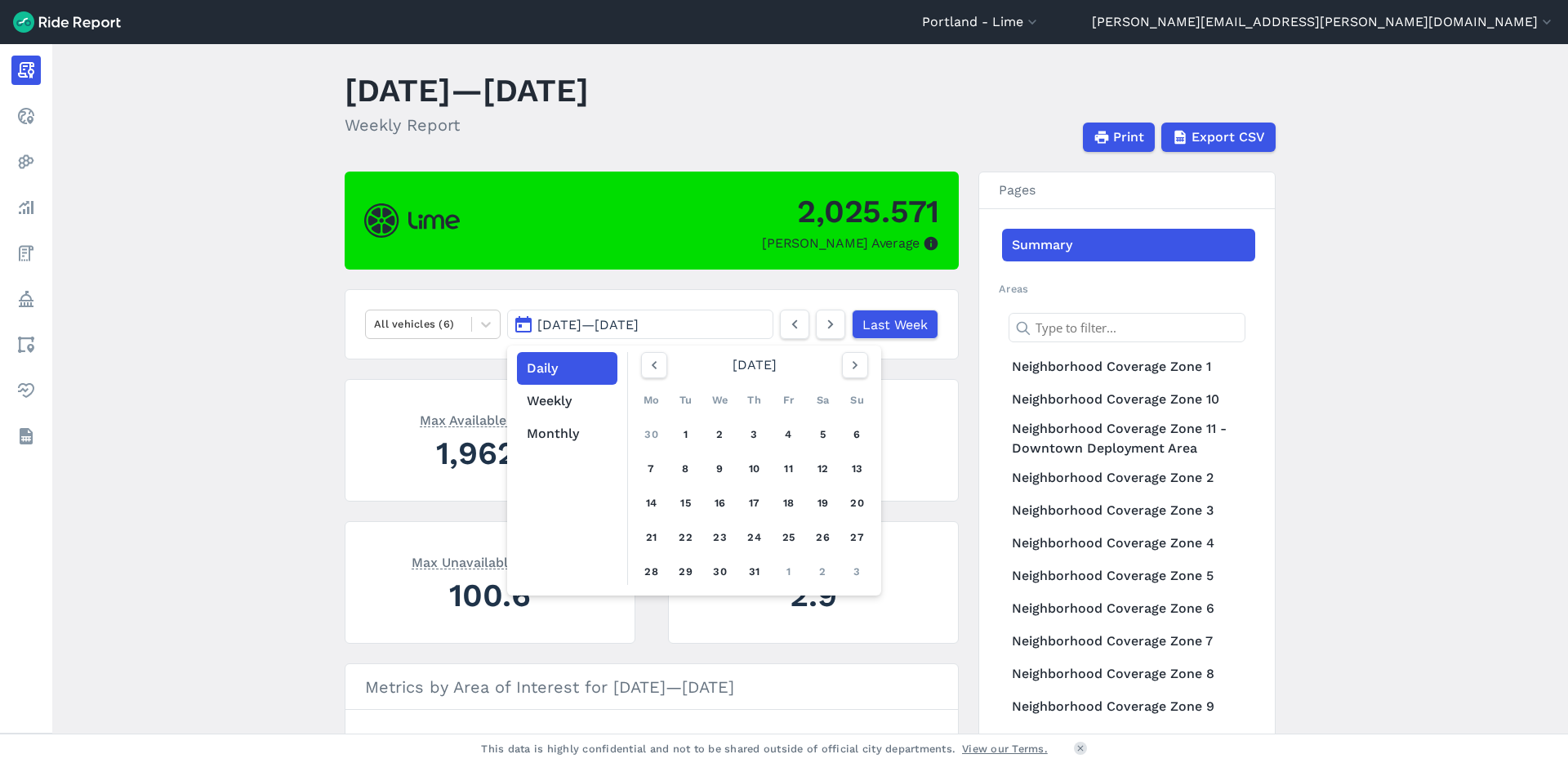
click at [670, 428] on div "Mo Tu We Th Fr Sa Su 30 1 2 3 4 5 6 7 8 9 10 11 12 13 14 15 16 17 18 19 20 21 2…" at bounding box center [754, 486] width 240 height 206
click at [679, 431] on link "1" at bounding box center [685, 434] width 26 height 26
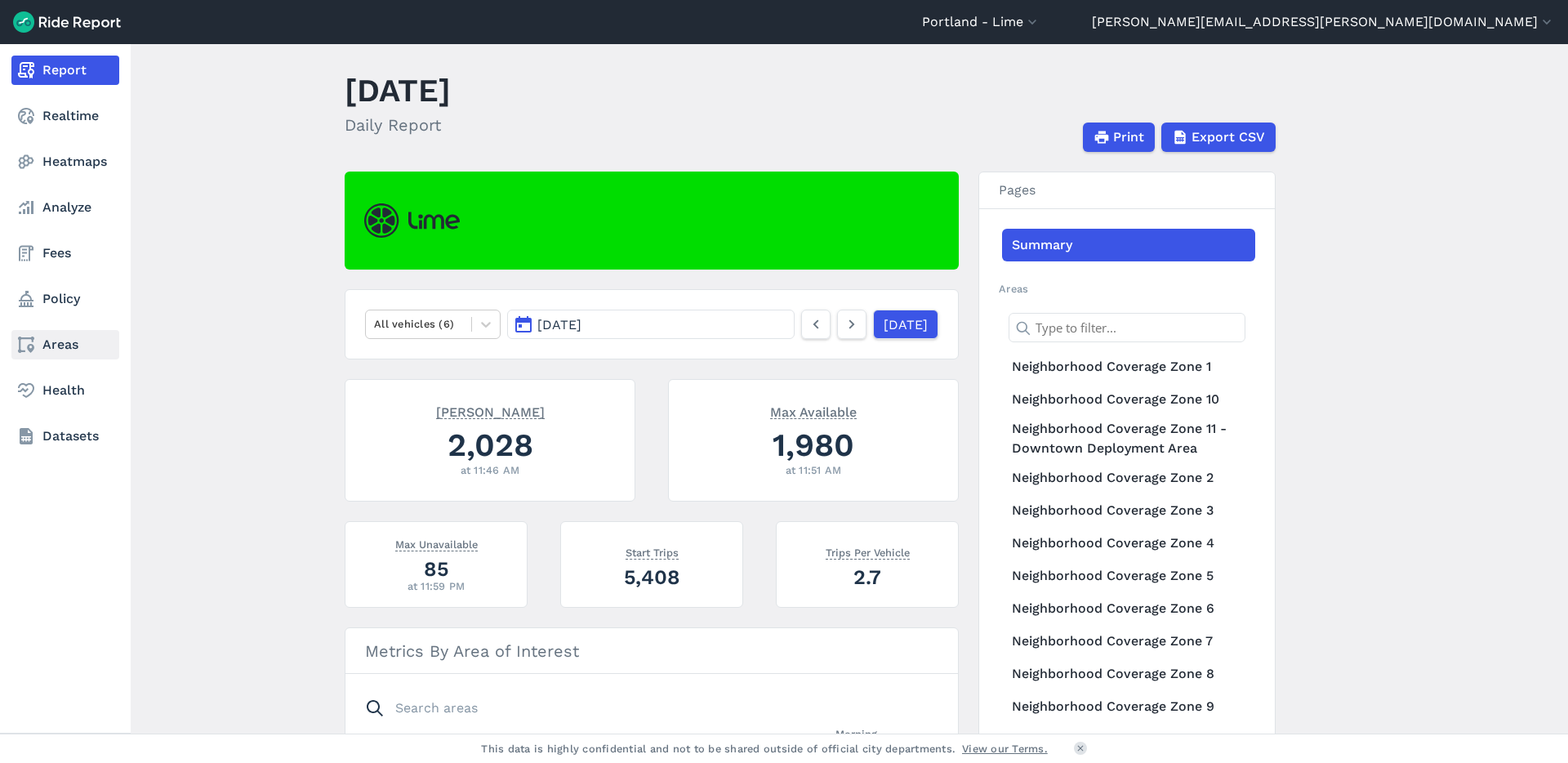
click at [68, 356] on link "Areas" at bounding box center [65, 344] width 108 height 29
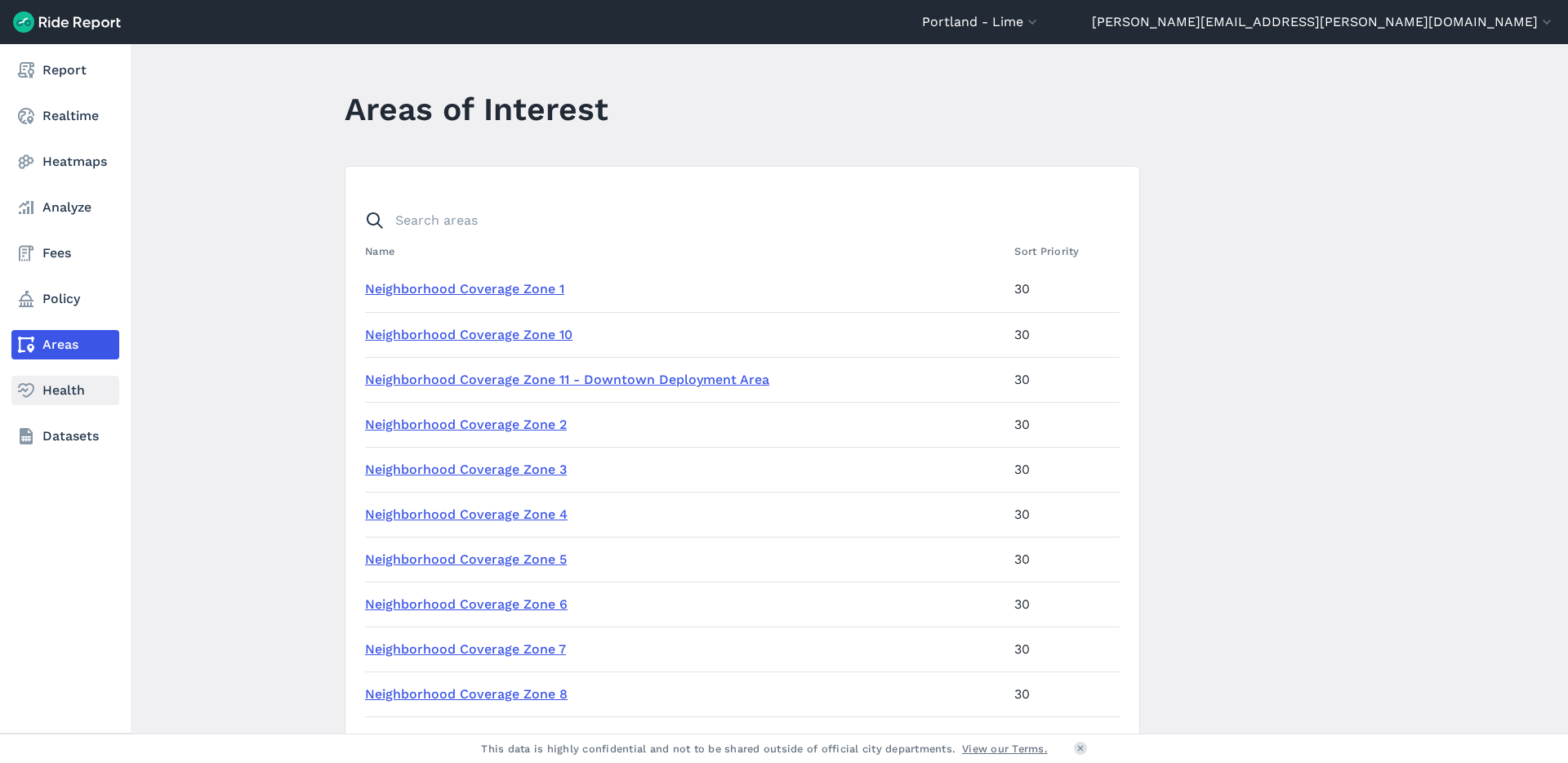
click at [61, 395] on link "Health" at bounding box center [65, 390] width 108 height 29
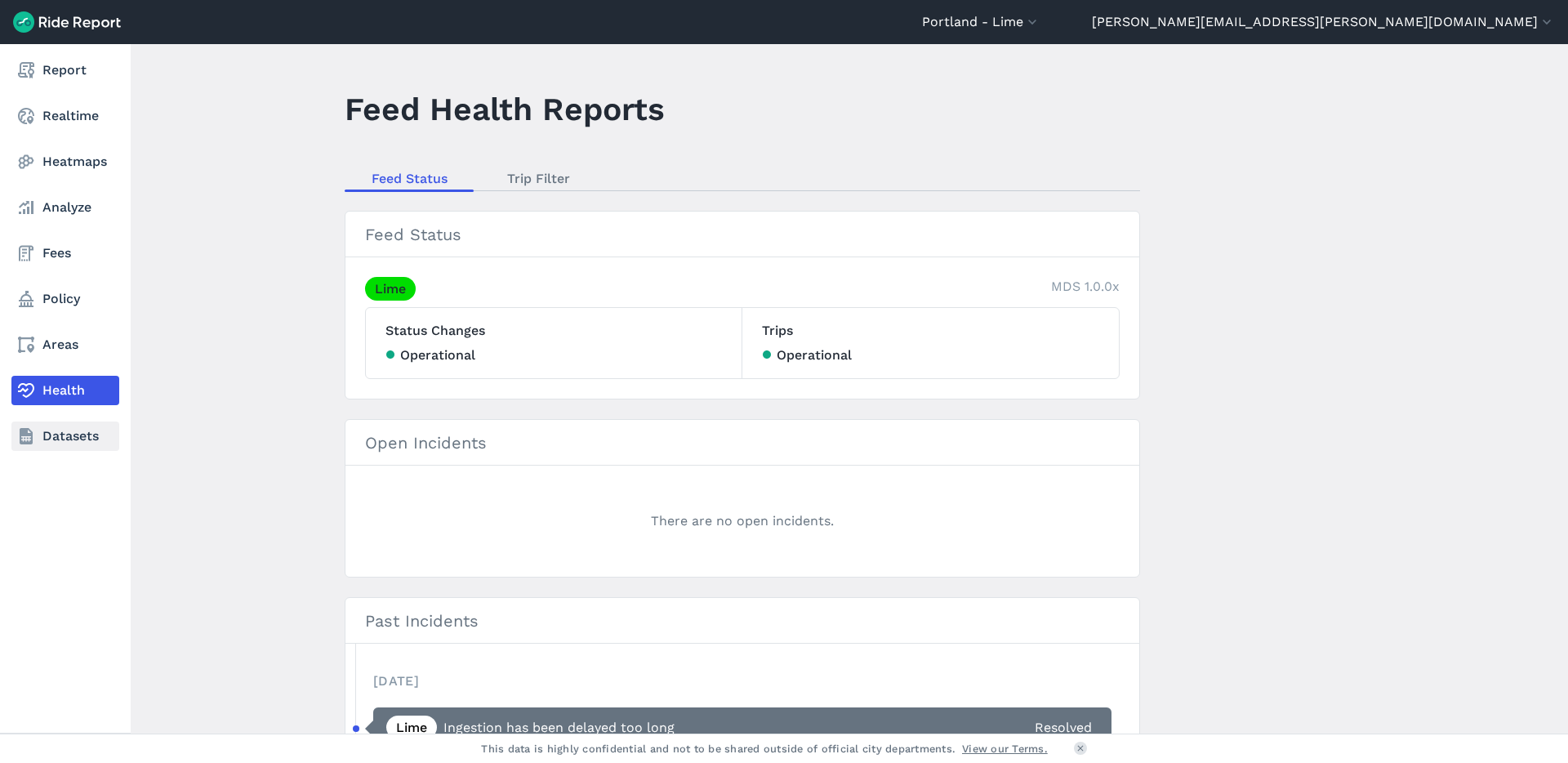
click at [65, 434] on link "Datasets" at bounding box center [65, 436] width 108 height 29
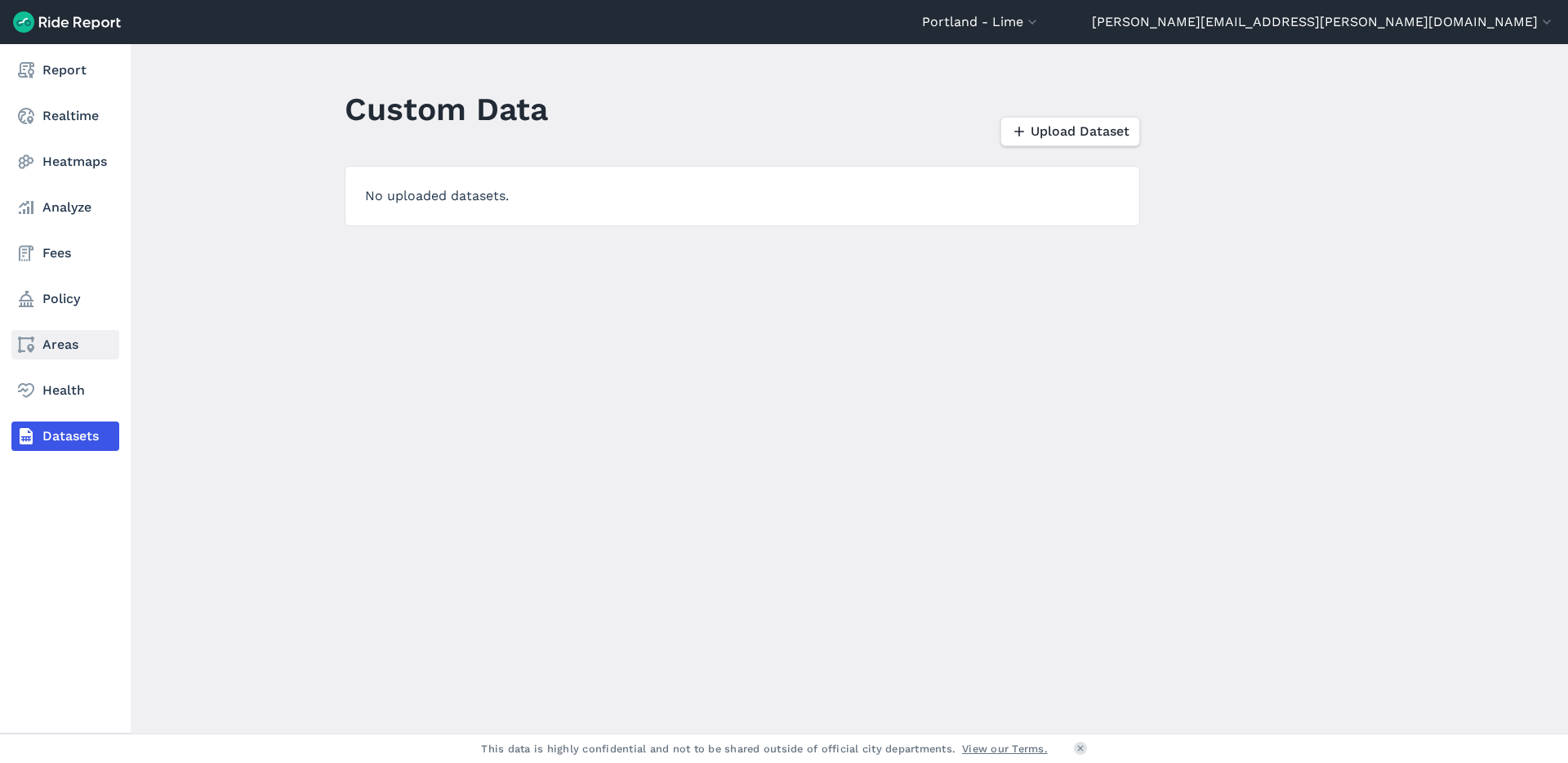
click at [70, 346] on link "Areas" at bounding box center [65, 344] width 108 height 29
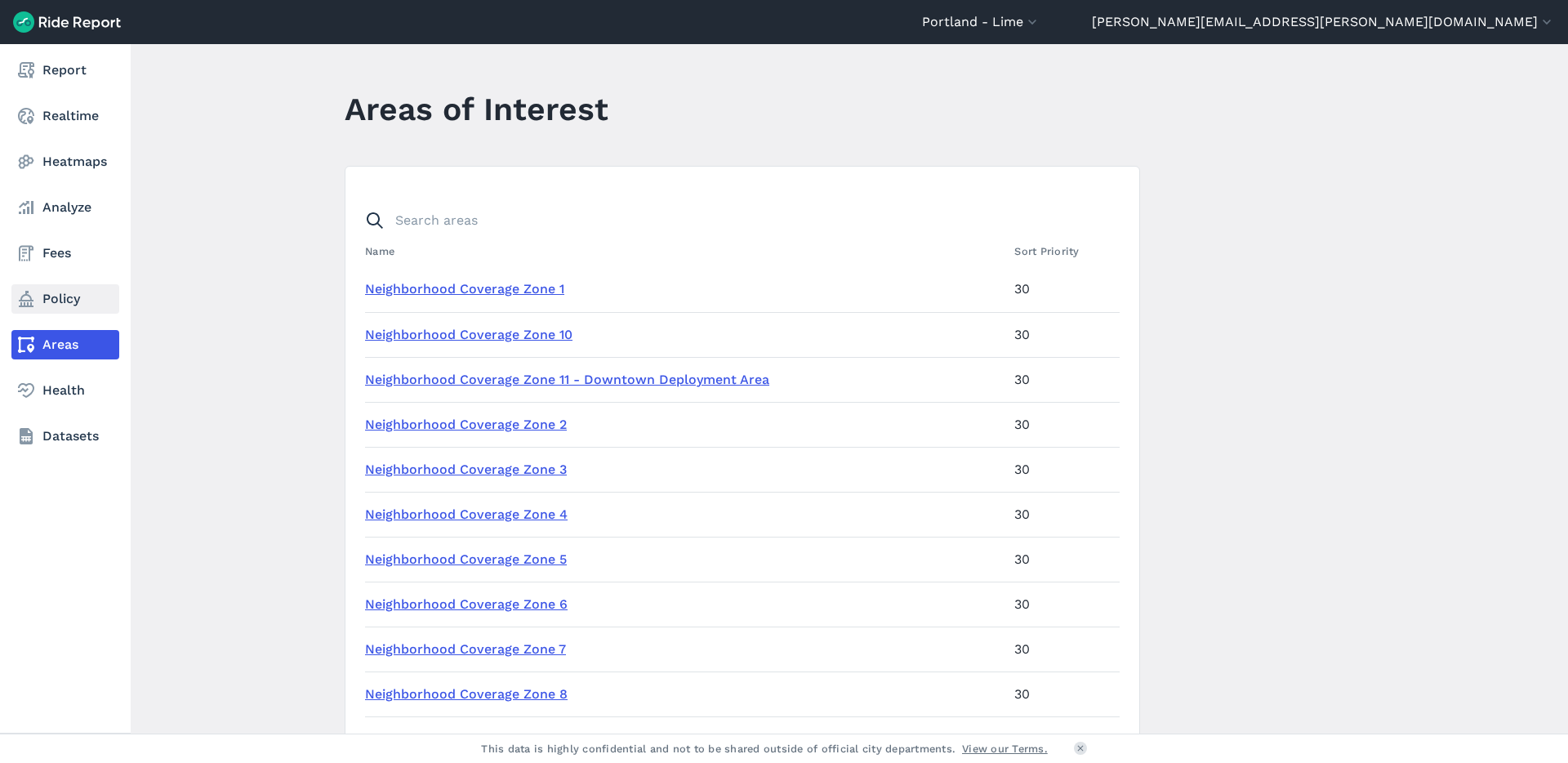
click at [64, 309] on link "Policy" at bounding box center [65, 299] width 108 height 29
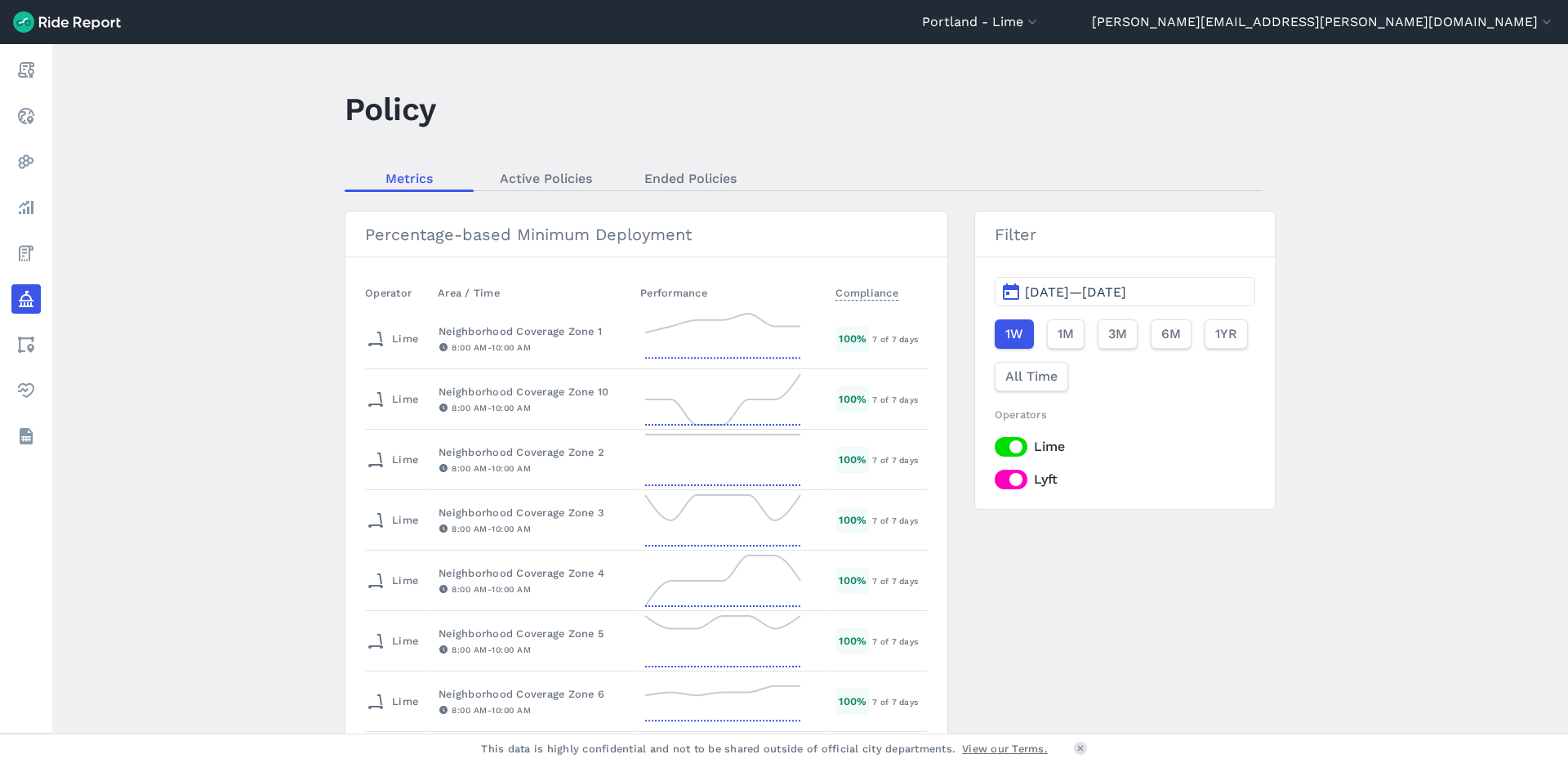
click at [1086, 296] on span "[DATE]—[DATE]" at bounding box center [1075, 291] width 102 height 15
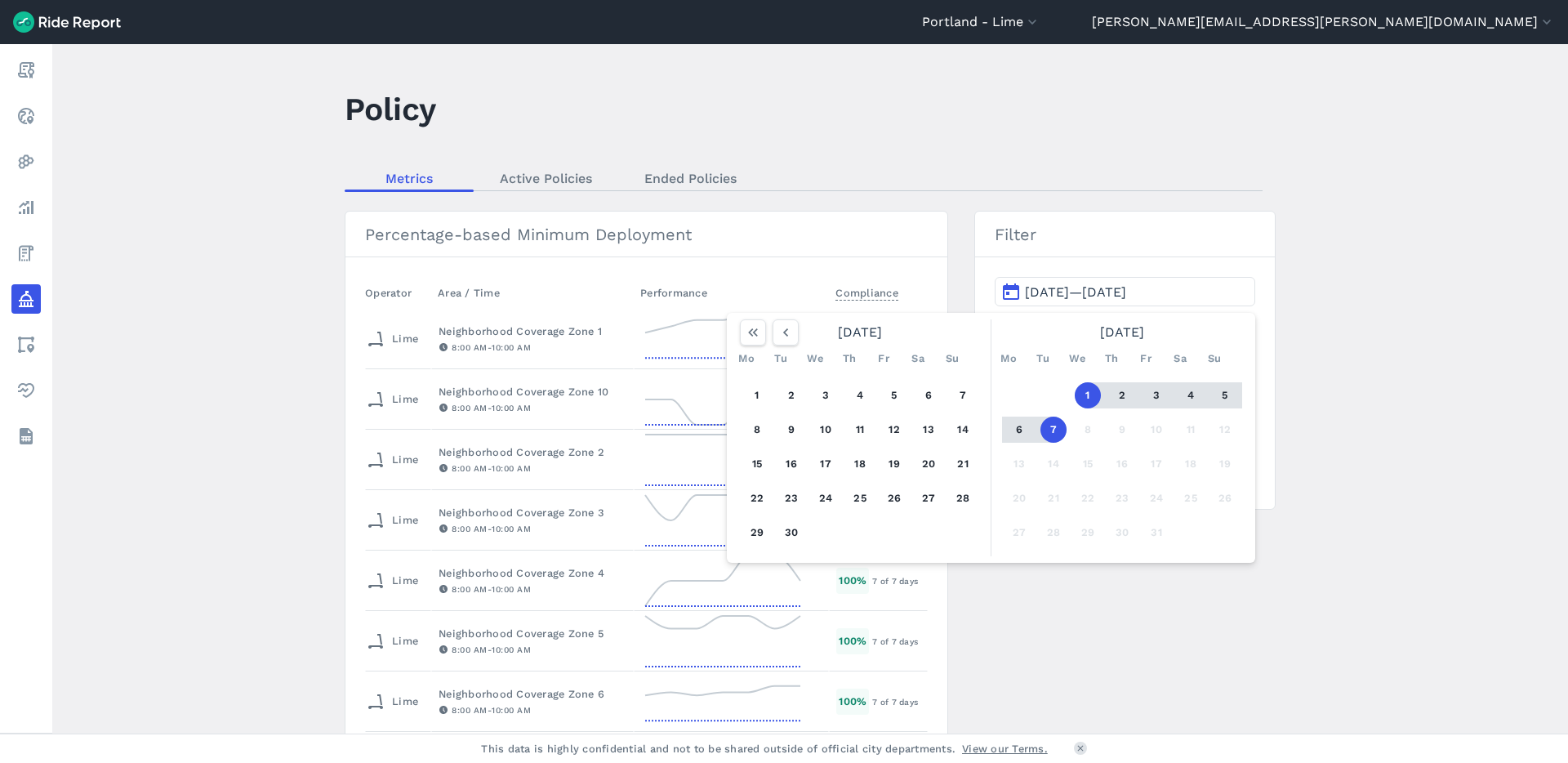
click at [798, 334] on div "[DATE]" at bounding box center [860, 332] width 253 height 26
click at [778, 338] on icon "button" at bounding box center [786, 332] width 16 height 16
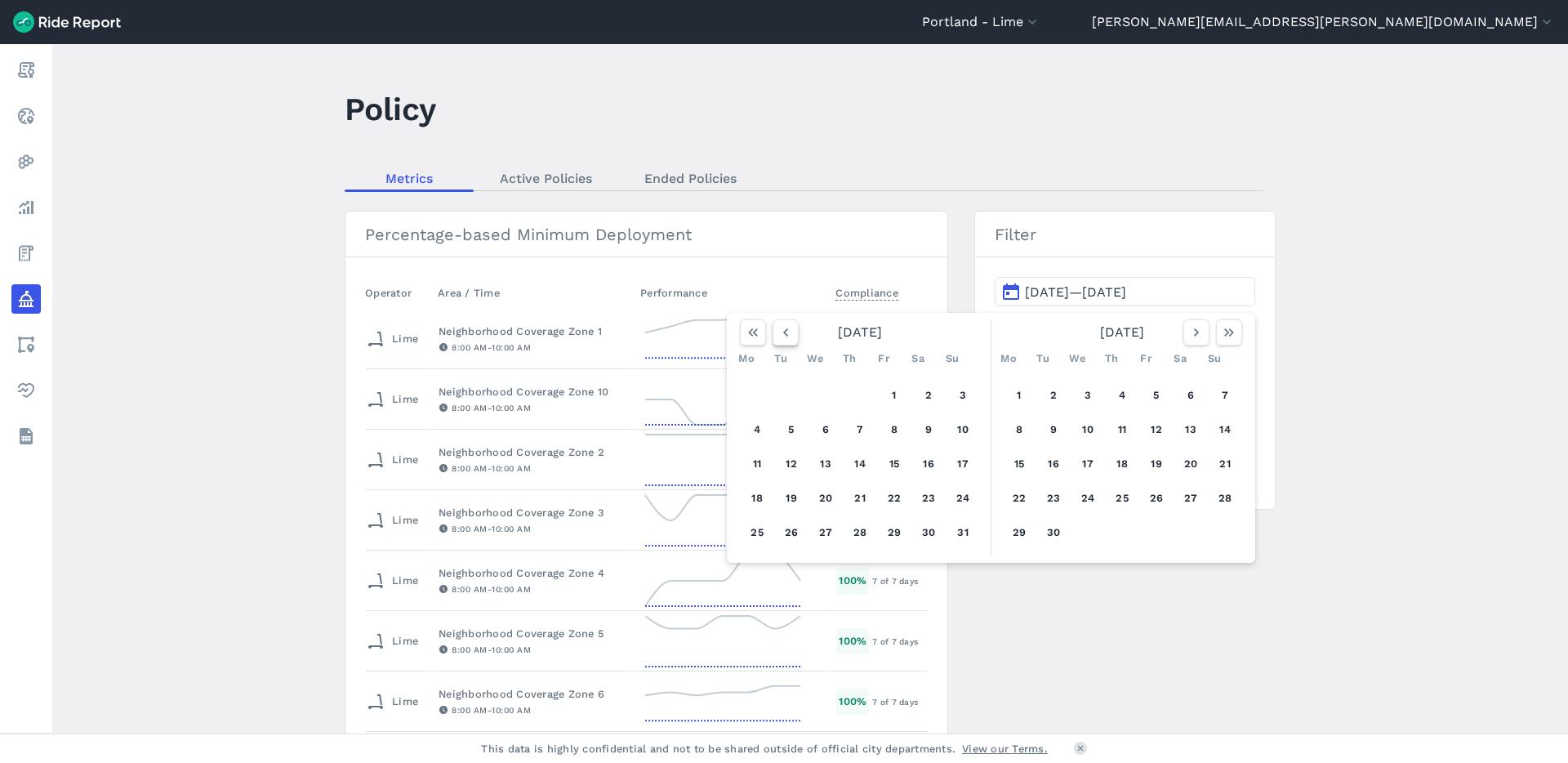
click at [778, 338] on icon "button" at bounding box center [786, 332] width 16 height 16
click at [794, 393] on button "1" at bounding box center [791, 395] width 26 height 26
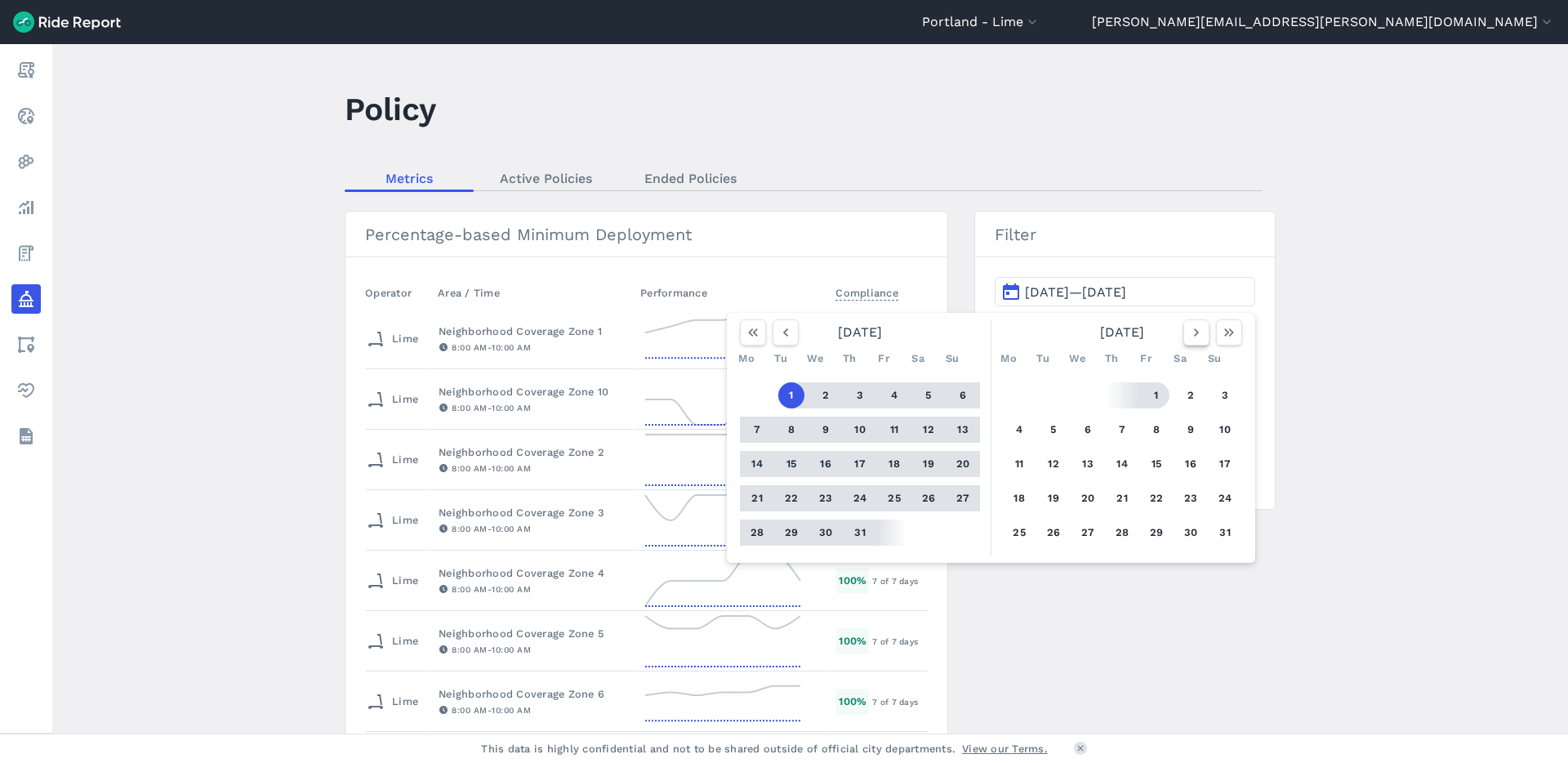
click at [1191, 333] on icon "button" at bounding box center [1196, 332] width 16 height 16
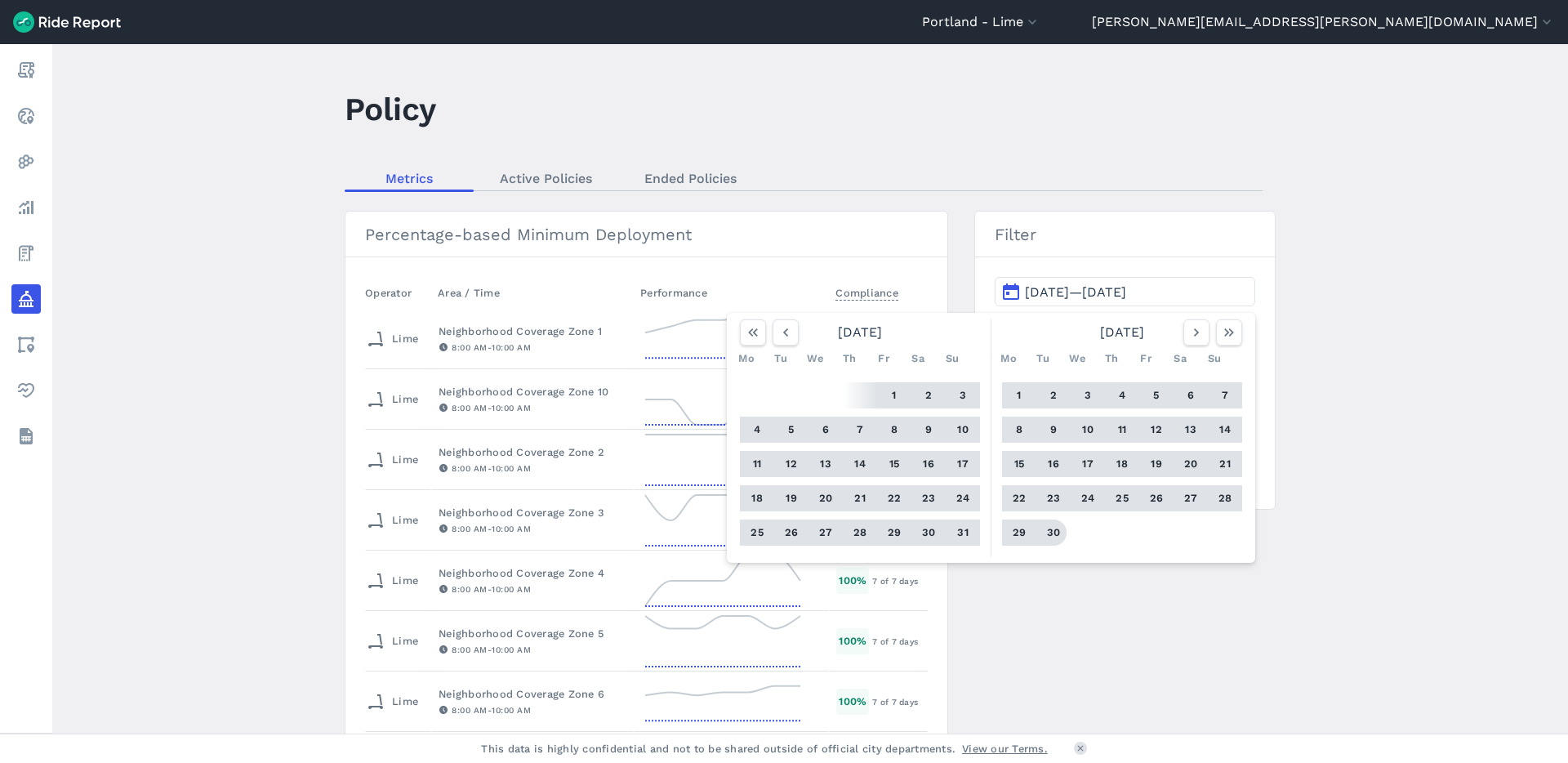
click at [1053, 528] on button "30" at bounding box center [1053, 532] width 26 height 26
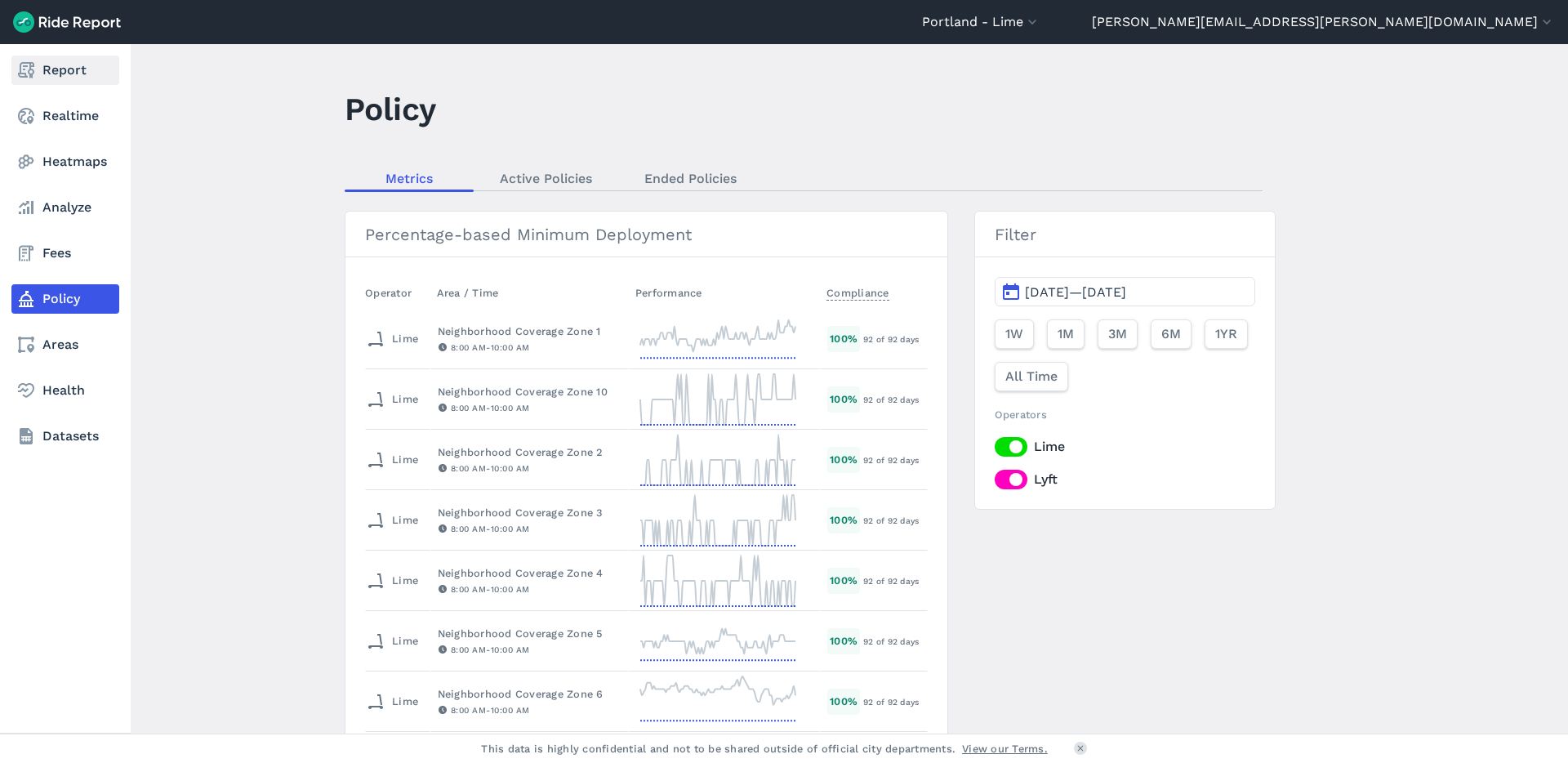
click at [41, 71] on link "Report" at bounding box center [65, 70] width 108 height 29
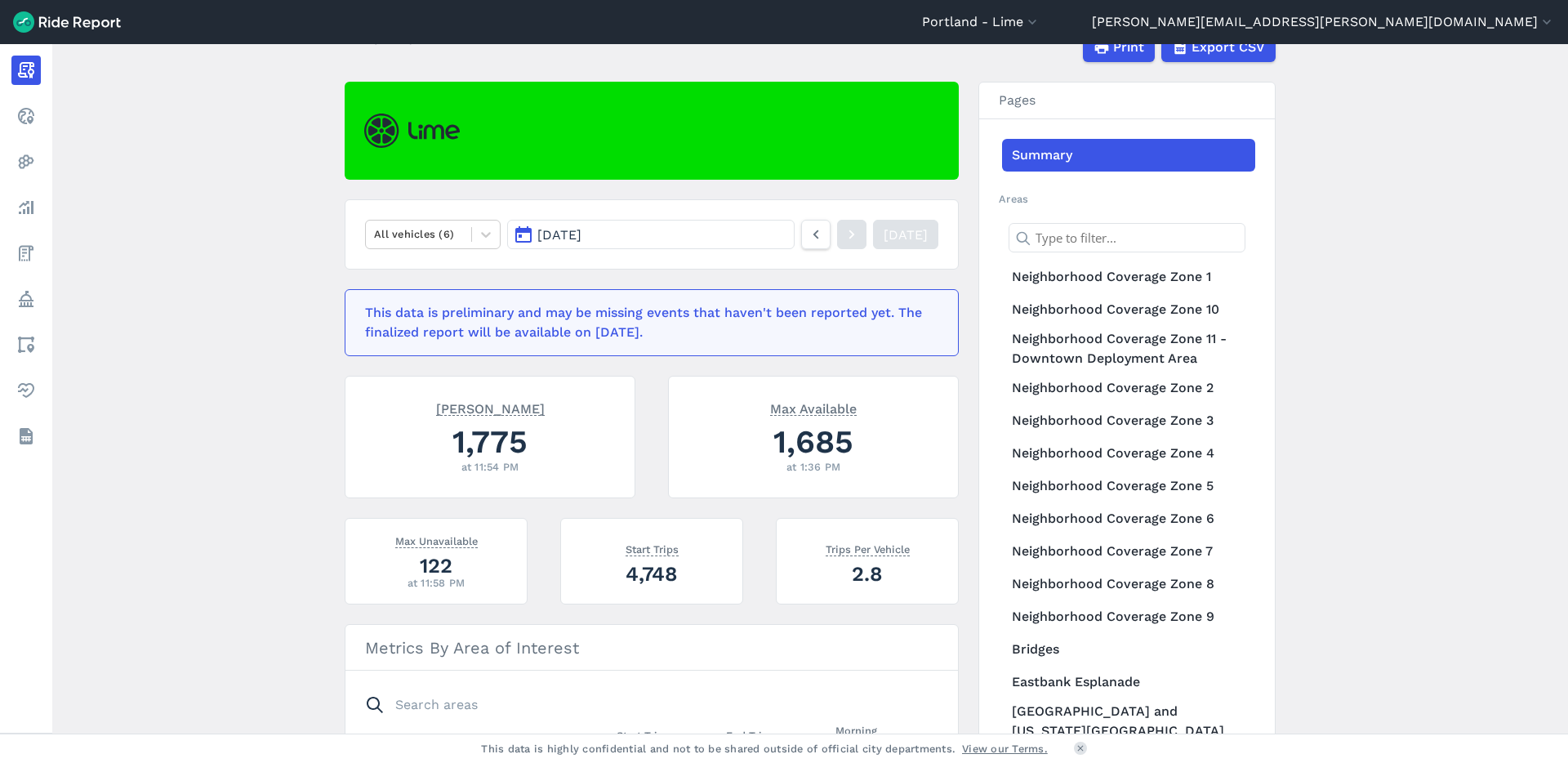
scroll to position [102, 0]
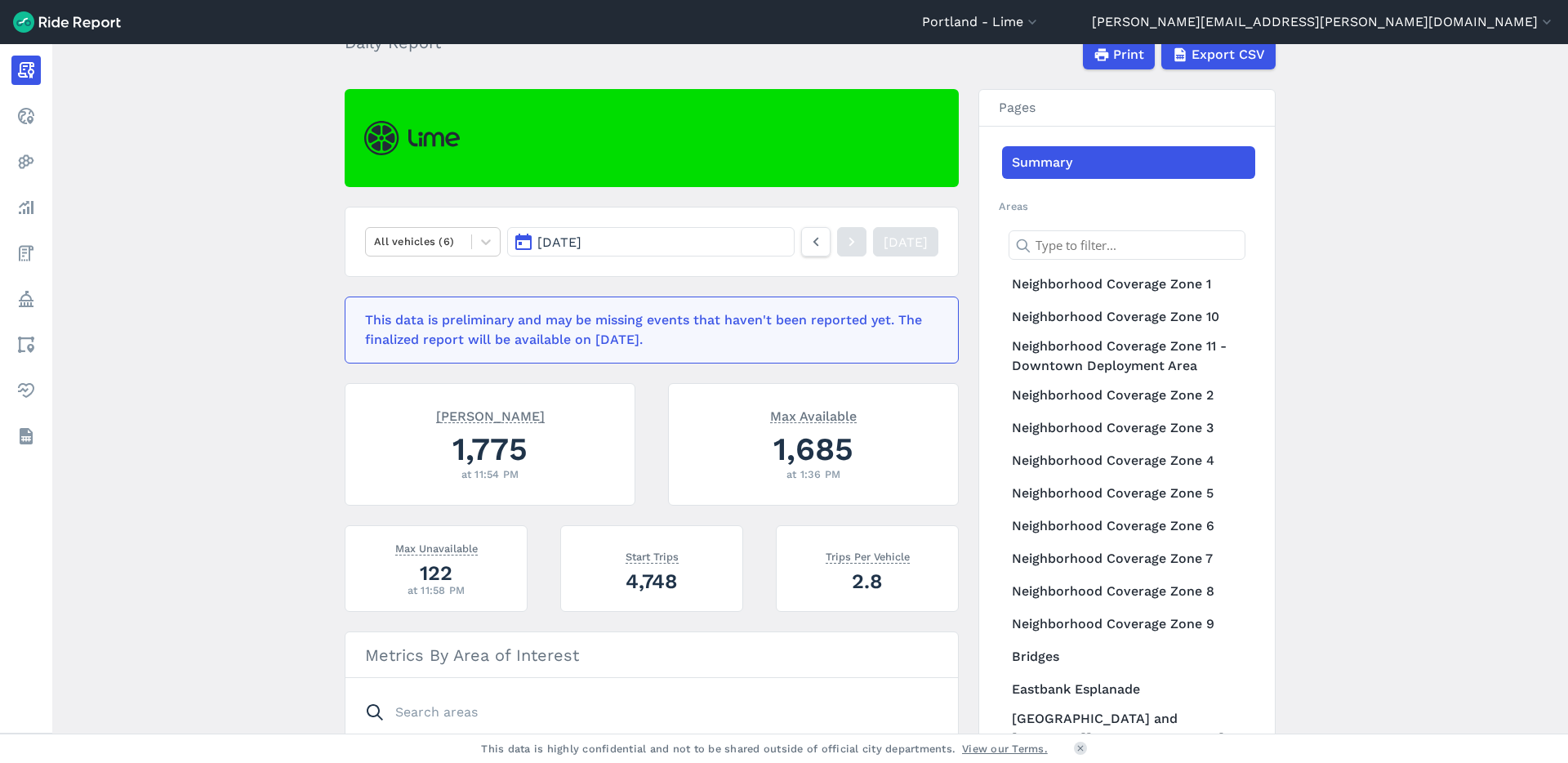
click at [740, 239] on button "[DATE]" at bounding box center [650, 242] width 288 height 29
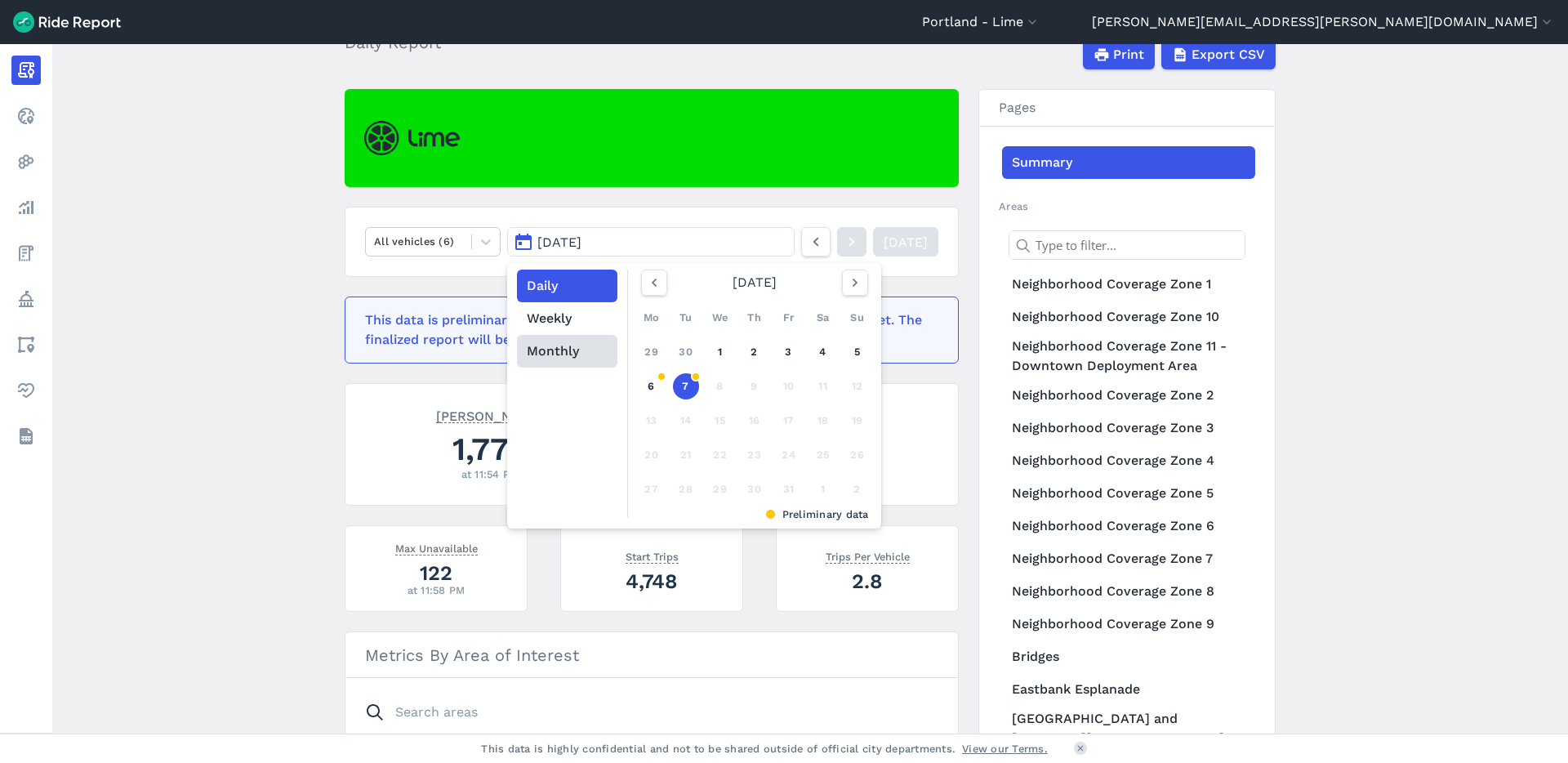
click at [556, 357] on button "Monthly" at bounding box center [567, 351] width 101 height 33
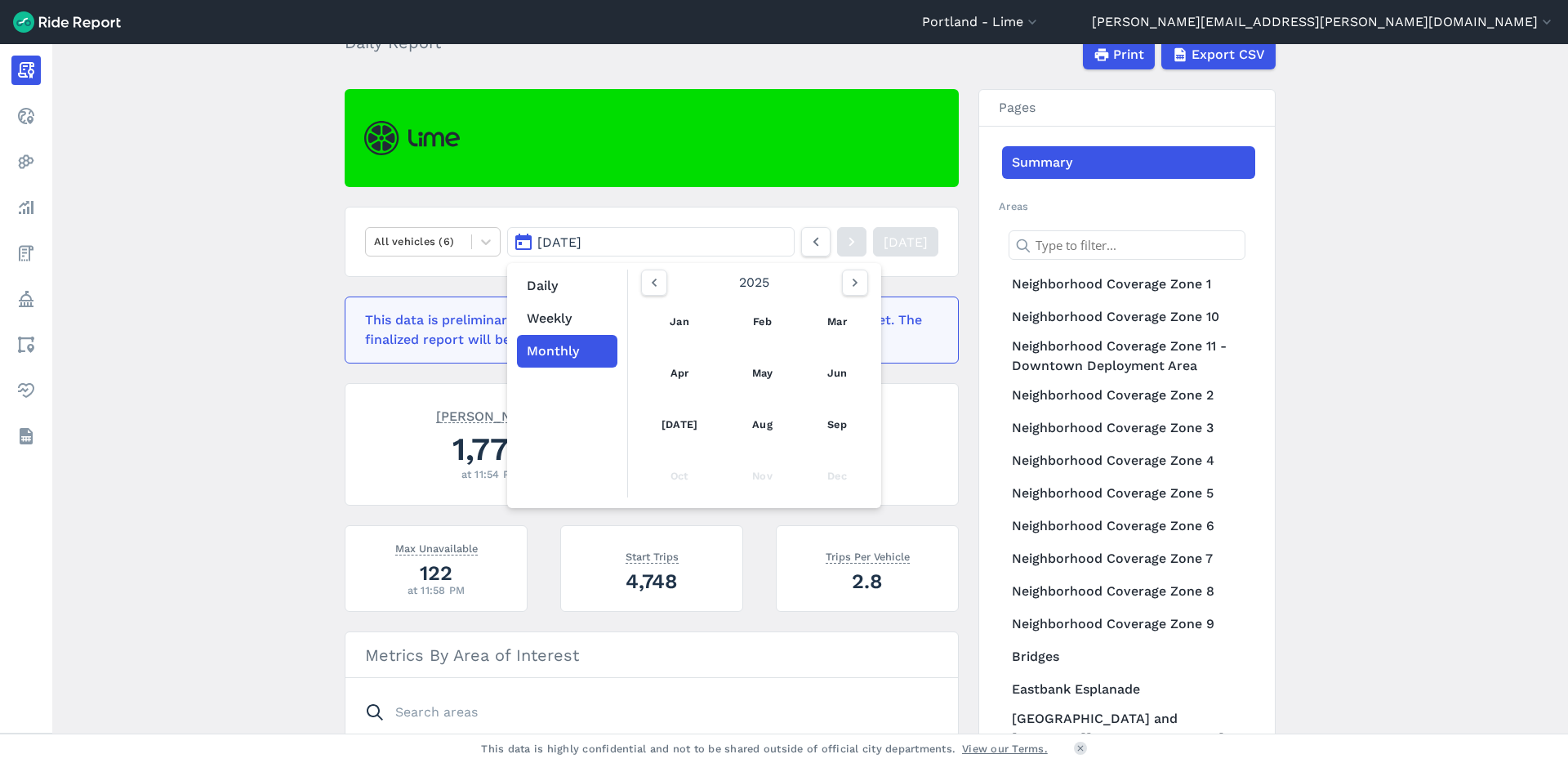
click at [284, 406] on main "[DATE] Daily Report Print Export CSV All vehicles (6) [DATE] Daily Weekly Month…" at bounding box center [810, 389] width 1515 height 690
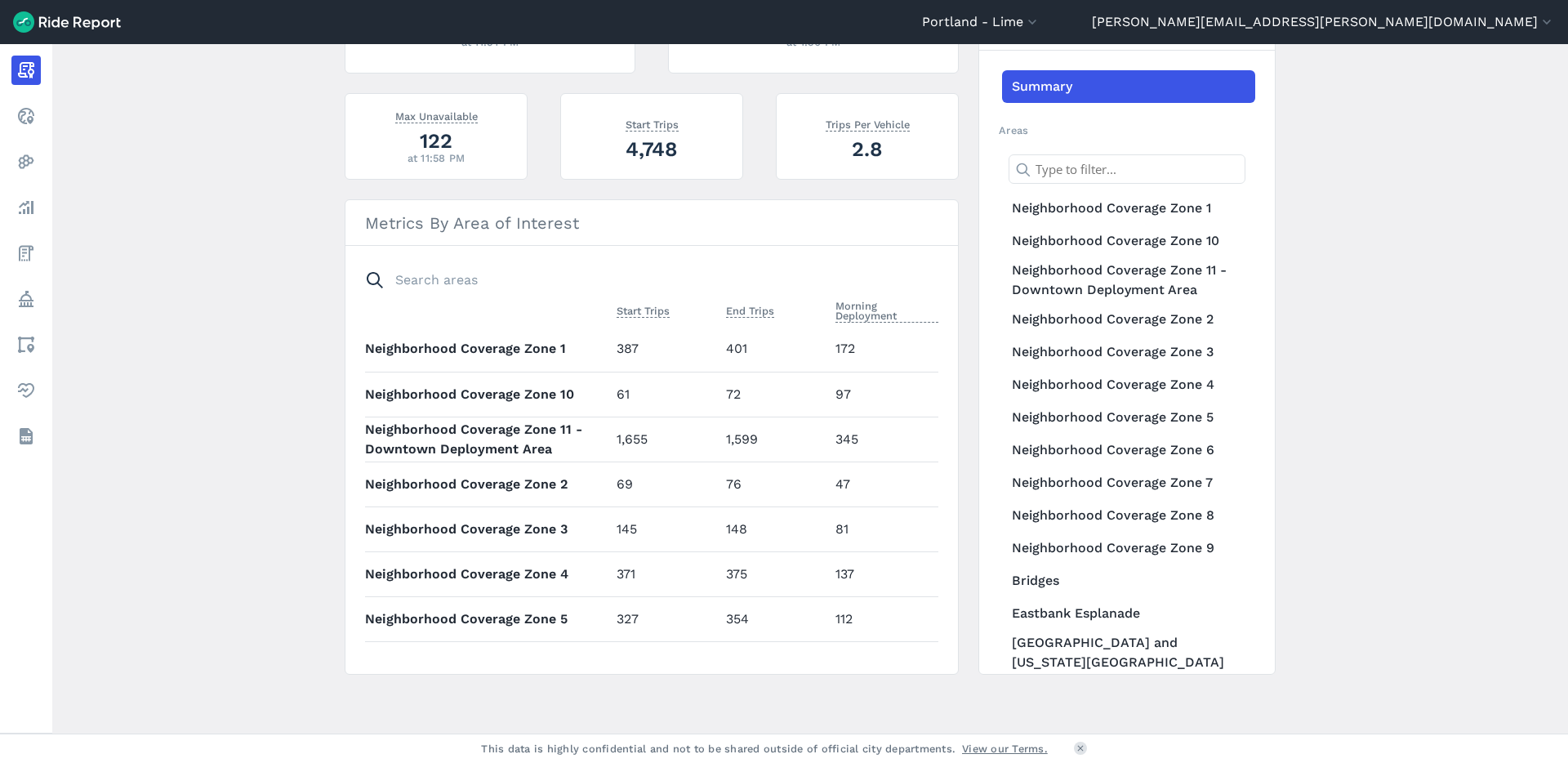
scroll to position [0, 0]
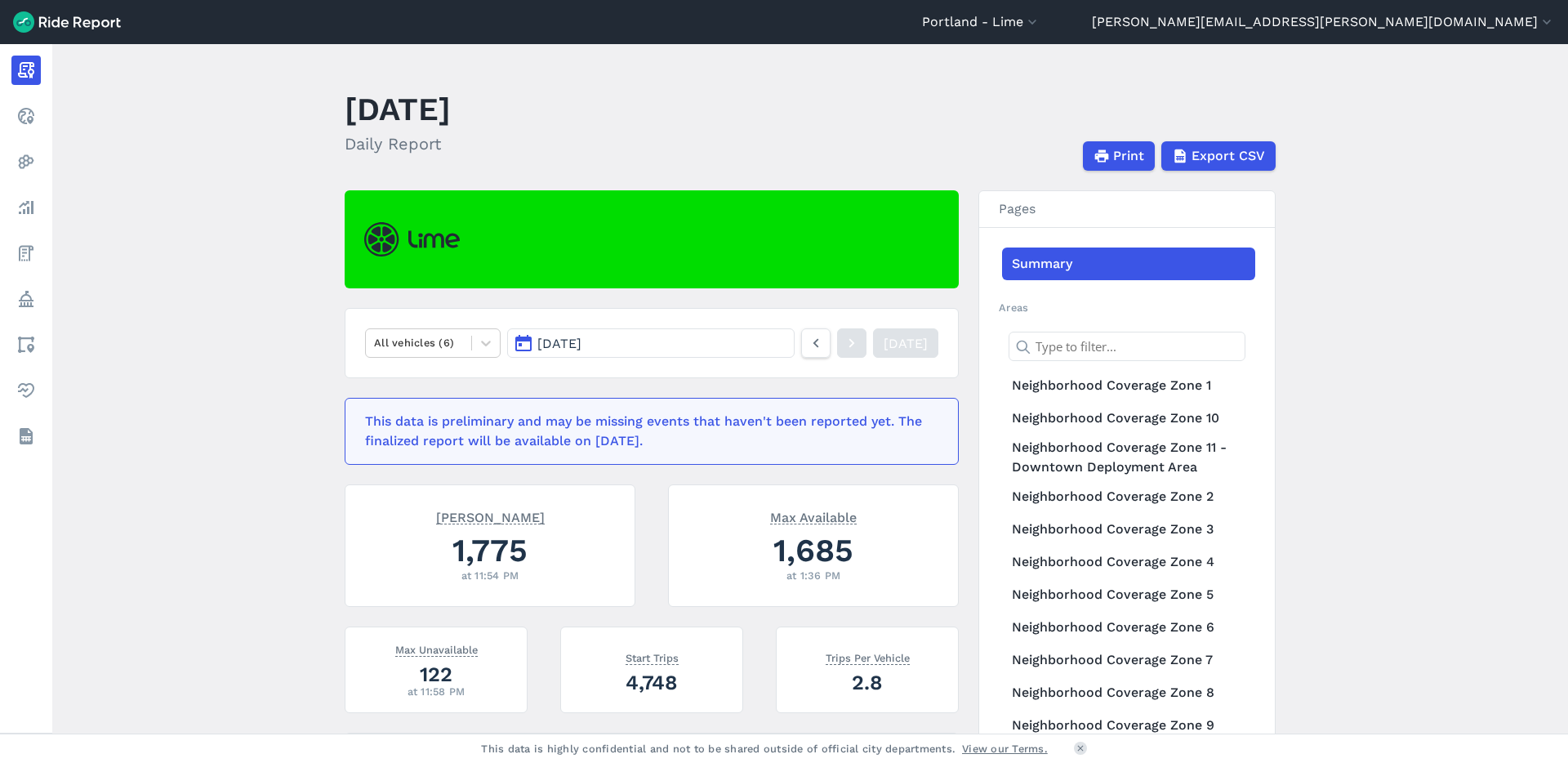
click at [261, 372] on main "[DATE] Daily Report Print Export CSV All vehicles (6) [DATE] [DATE] This data i…" at bounding box center [810, 389] width 1515 height 690
click at [441, 341] on div at bounding box center [419, 342] width 89 height 19
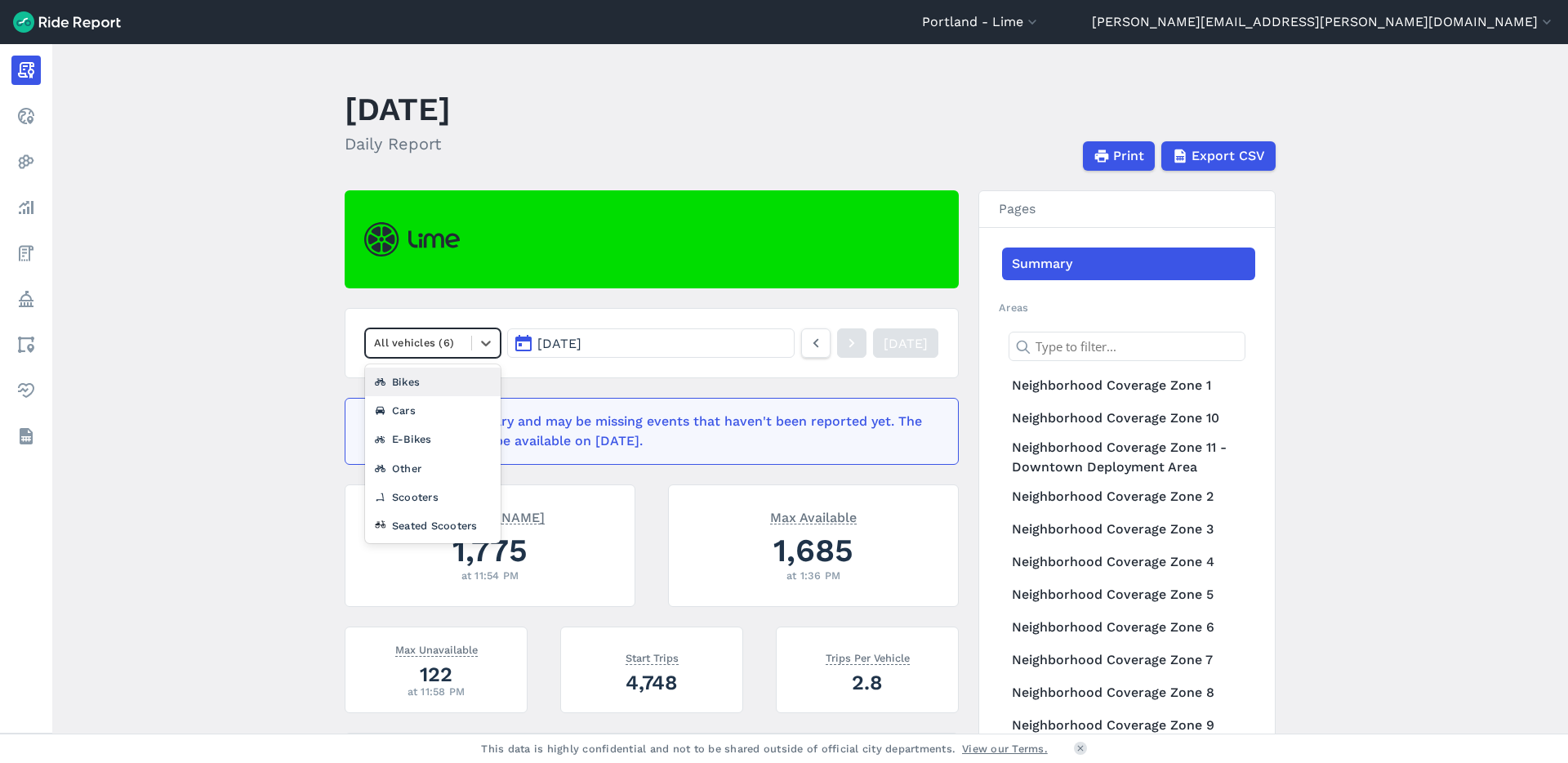
click at [534, 367] on nav "option Bikes focused, 2 of 7. 6 results available. Use Up and Down to choose op…" at bounding box center [651, 343] width 614 height 70
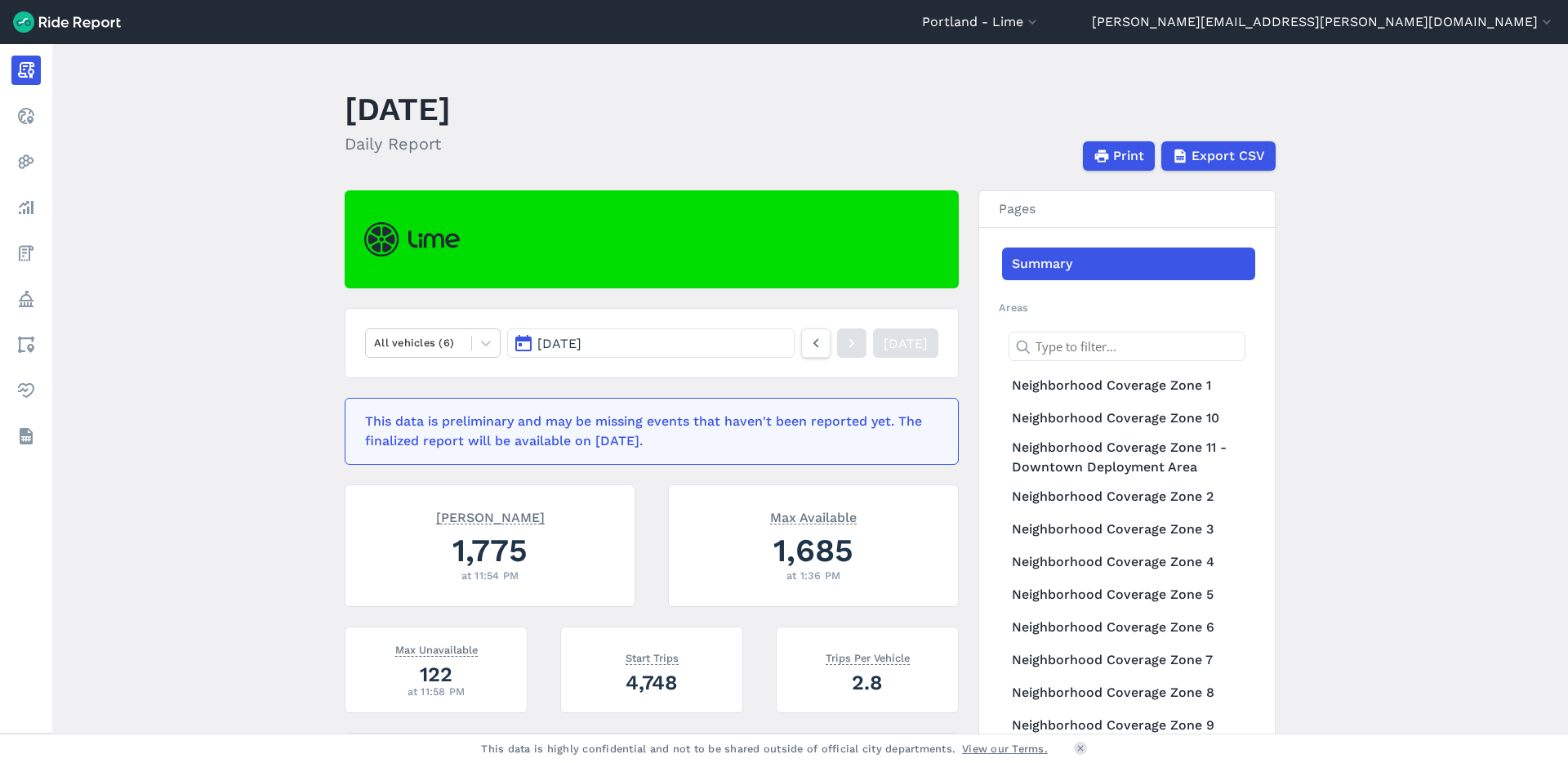
click at [553, 340] on span "[DATE]" at bounding box center [559, 343] width 44 height 15
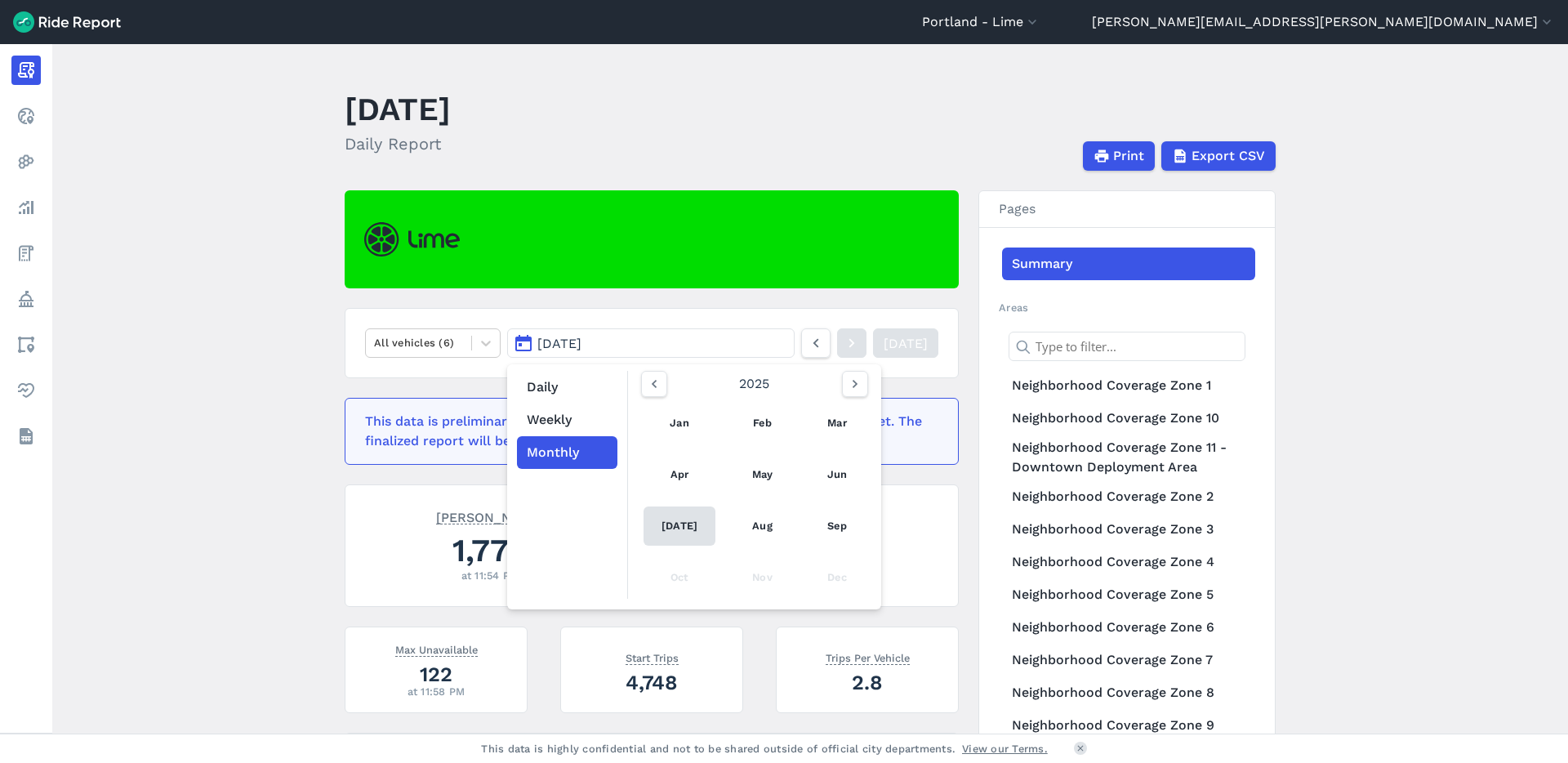
click at [673, 526] on link "[DATE]" at bounding box center [679, 526] width 72 height 39
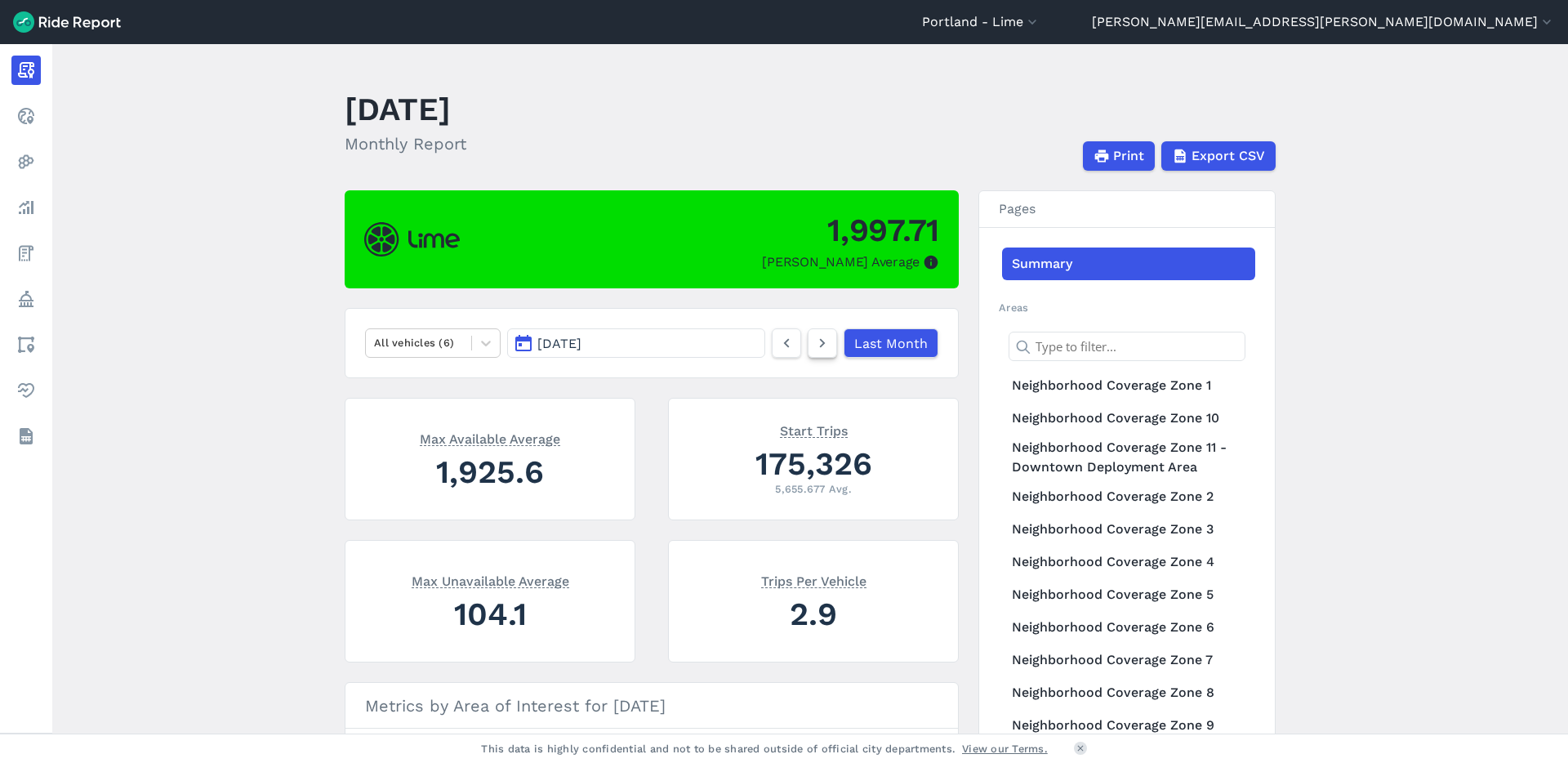
click at [824, 344] on icon at bounding box center [822, 343] width 18 height 20
click at [817, 349] on icon at bounding box center [822, 343] width 18 height 20
click at [789, 341] on icon at bounding box center [787, 343] width 18 height 20
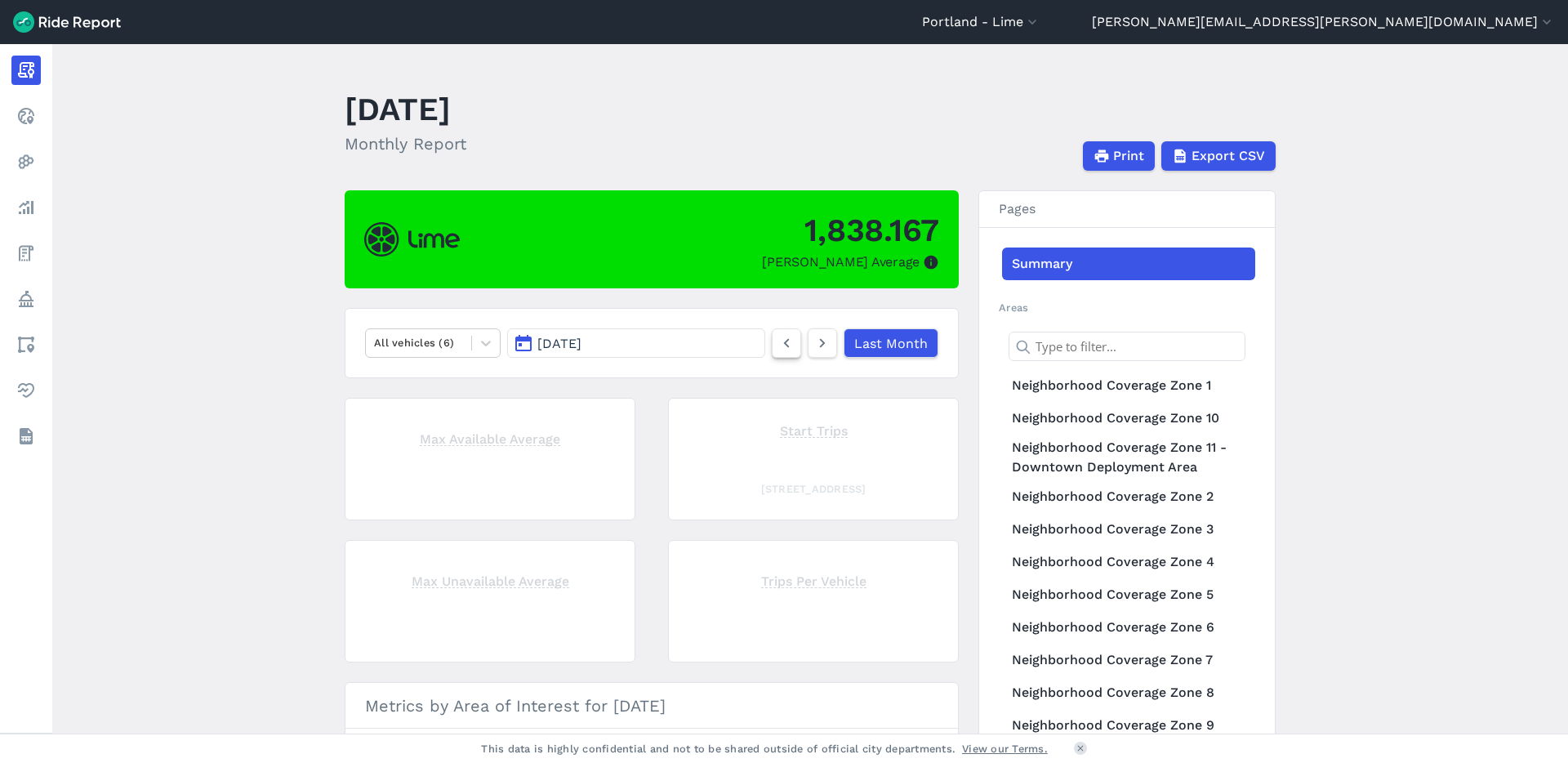
click at [789, 341] on icon at bounding box center [787, 343] width 18 height 20
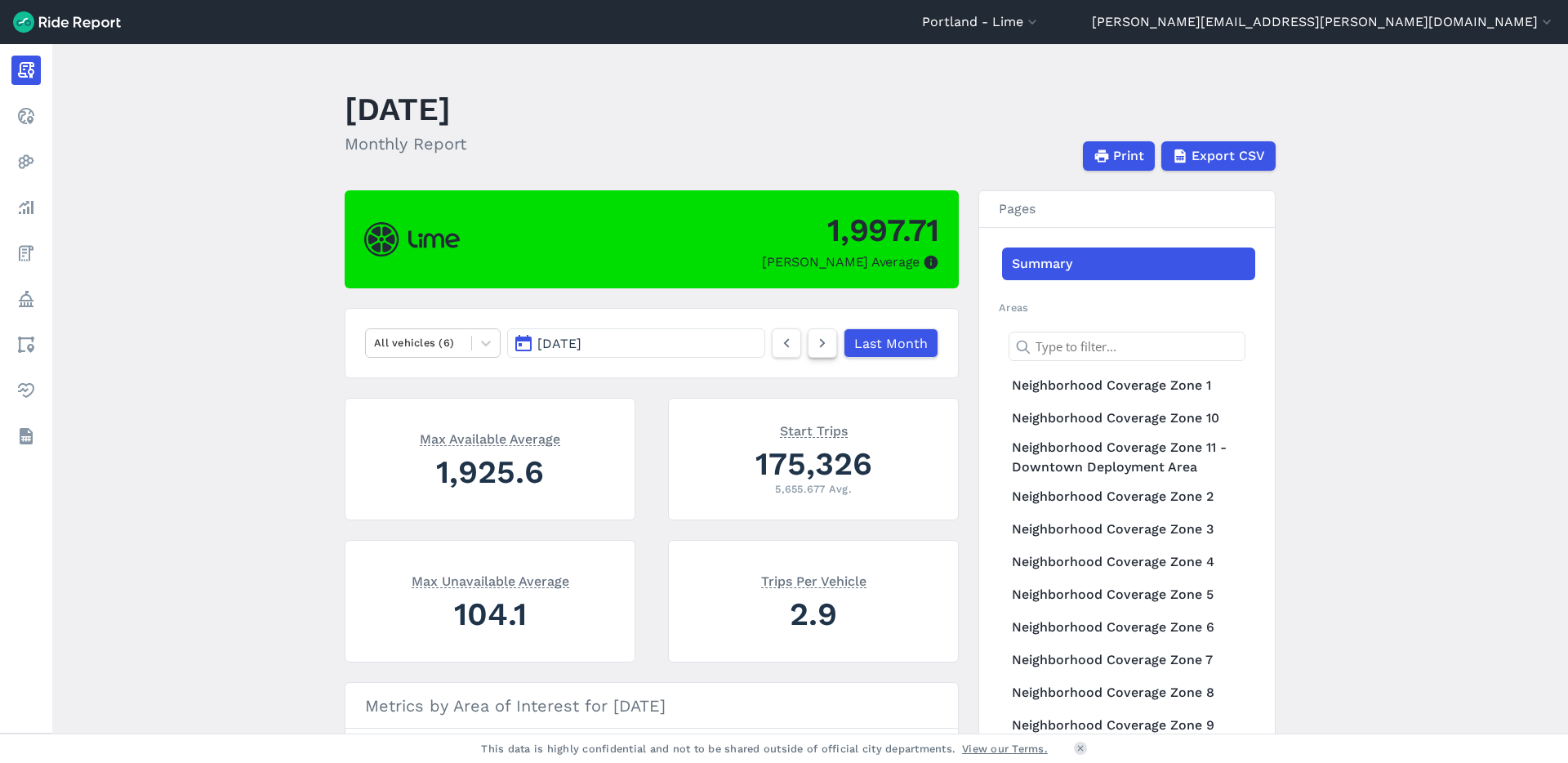
click at [813, 348] on icon at bounding box center [822, 343] width 18 height 20
click at [817, 353] on link at bounding box center [822, 342] width 29 height 29
